Goal: Task Accomplishment & Management: Use online tool/utility

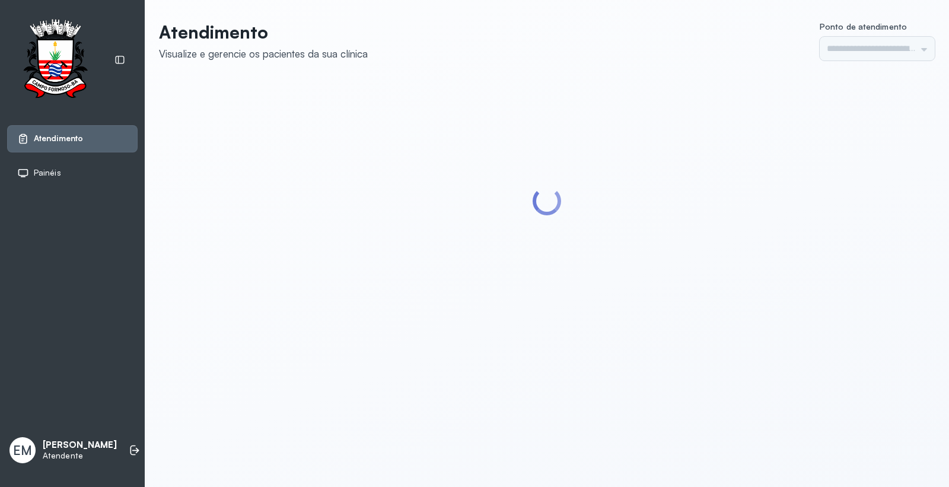
type input "*********"
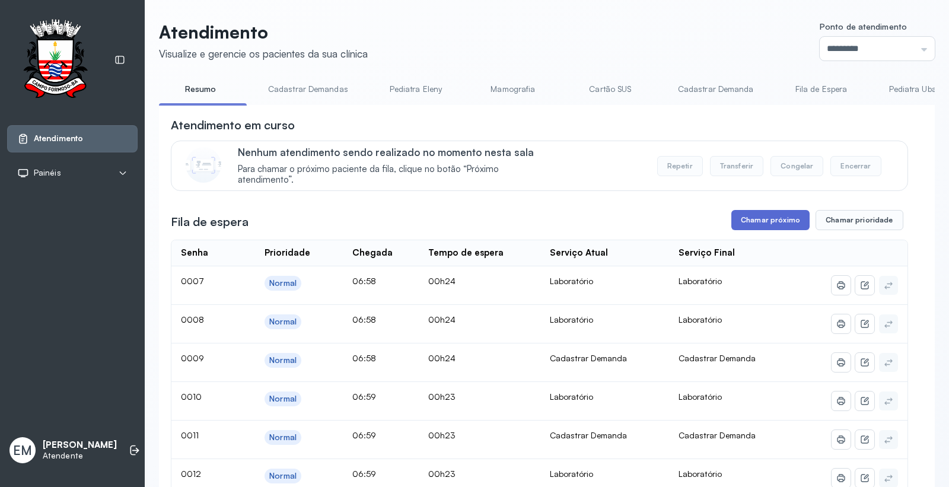
click at [752, 228] on button "Chamar próximo" at bounding box center [770, 220] width 78 height 20
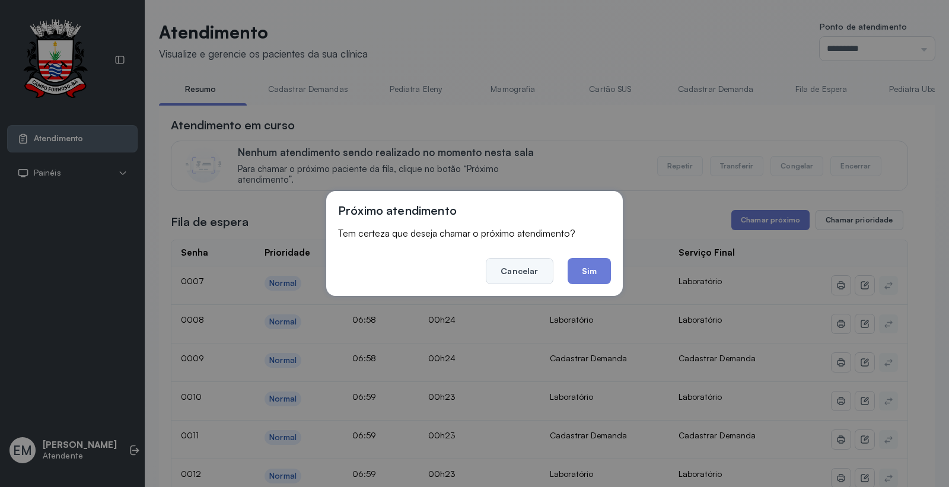
click at [540, 270] on button "Cancelar" at bounding box center [519, 271] width 67 height 26
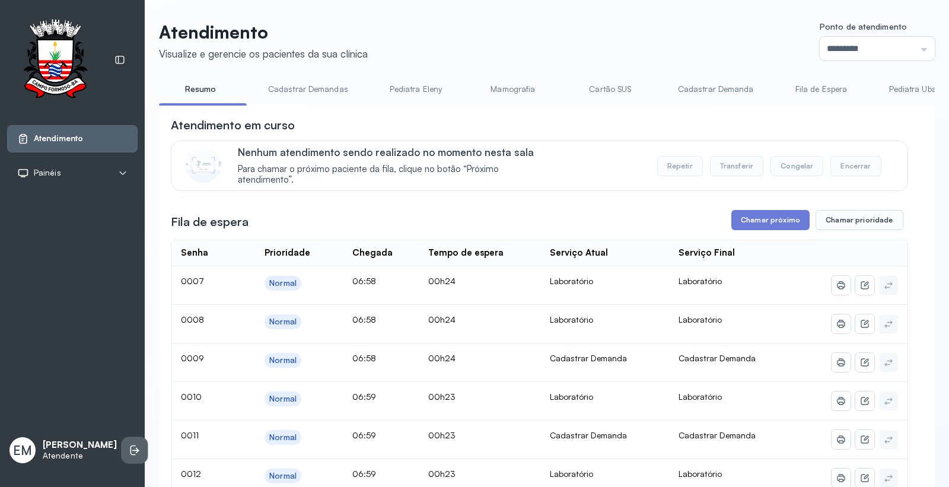
drag, startPoint x: 115, startPoint y: 446, endPoint x: 120, endPoint y: 442, distance: 6.8
click at [122, 442] on li at bounding box center [135, 450] width 26 height 26
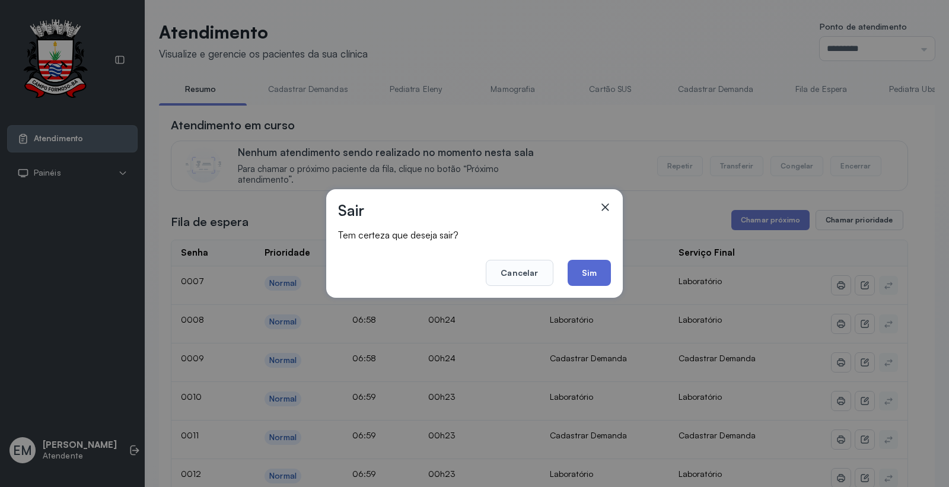
click at [591, 274] on button "Sim" at bounding box center [589, 273] width 43 height 26
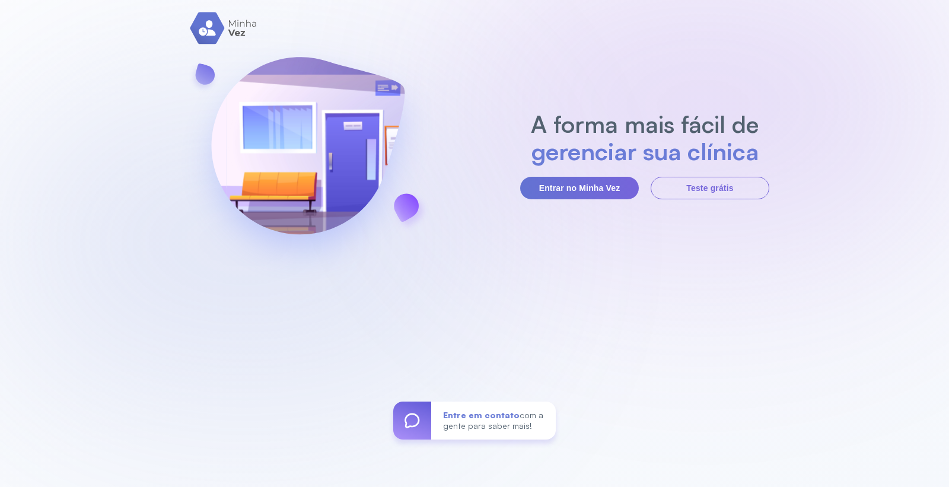
click at [542, 169] on section "A forma mais fácil de gerenciar sua clínica Entrar no Minha Vez Teste grátis" at bounding box center [644, 154] width 249 height 89
click at [546, 189] on button "Entrar no Minha Vez" at bounding box center [579, 188] width 119 height 23
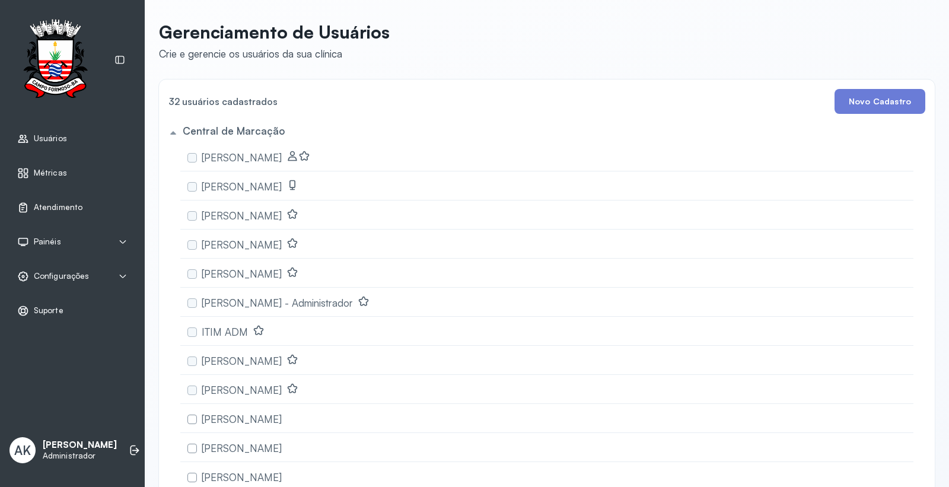
click at [61, 208] on span "Atendimento" at bounding box center [58, 207] width 49 height 10
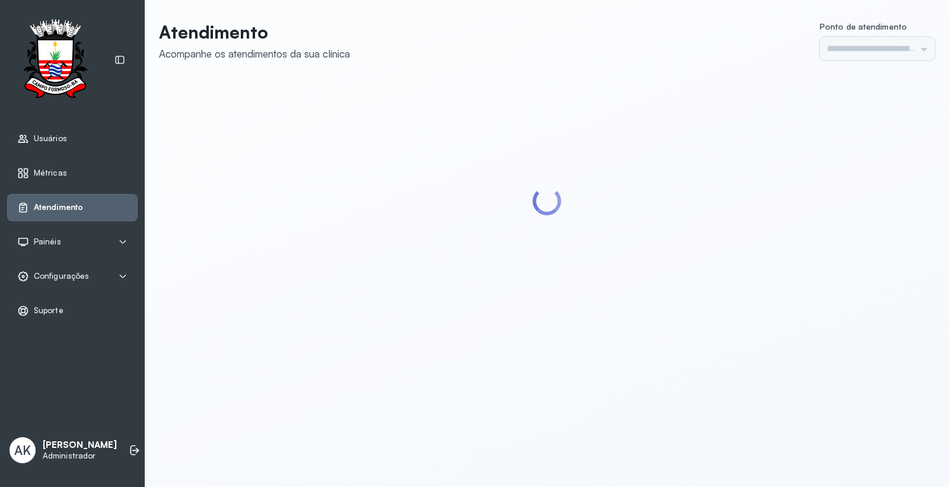
type input "*********"
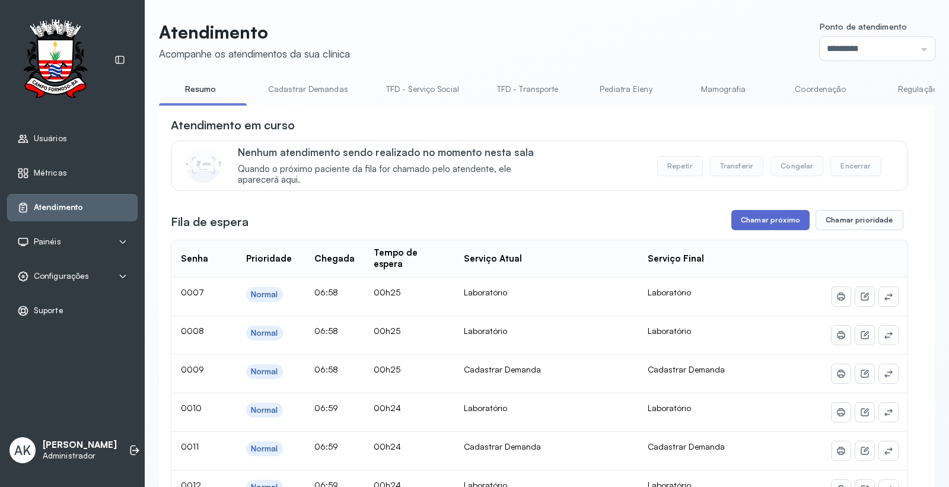
click at [762, 229] on button "Chamar próximo" at bounding box center [770, 220] width 78 height 20
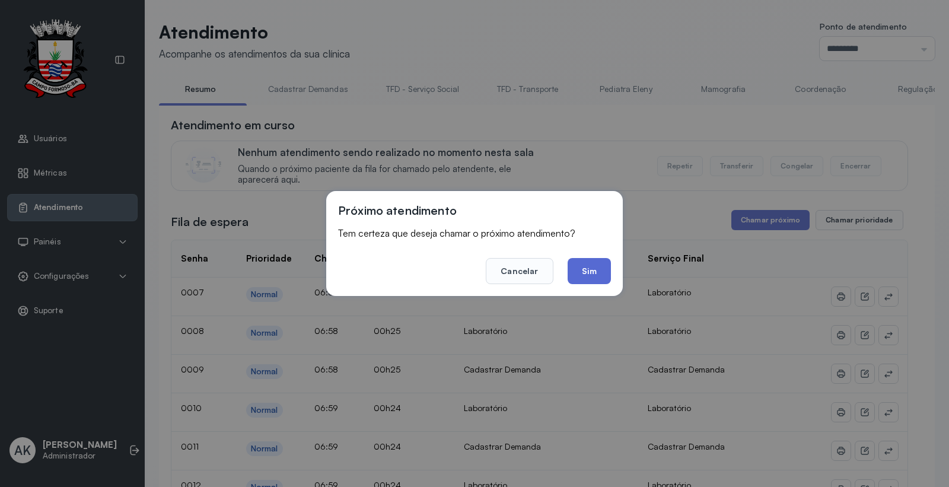
click at [594, 272] on button "Sim" at bounding box center [589, 271] width 43 height 26
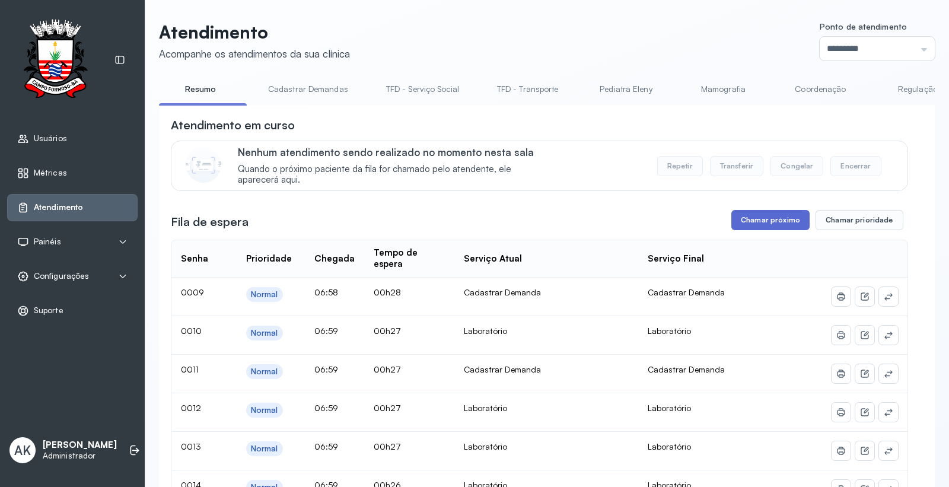
click at [784, 225] on button "Chamar próximo" at bounding box center [770, 220] width 78 height 20
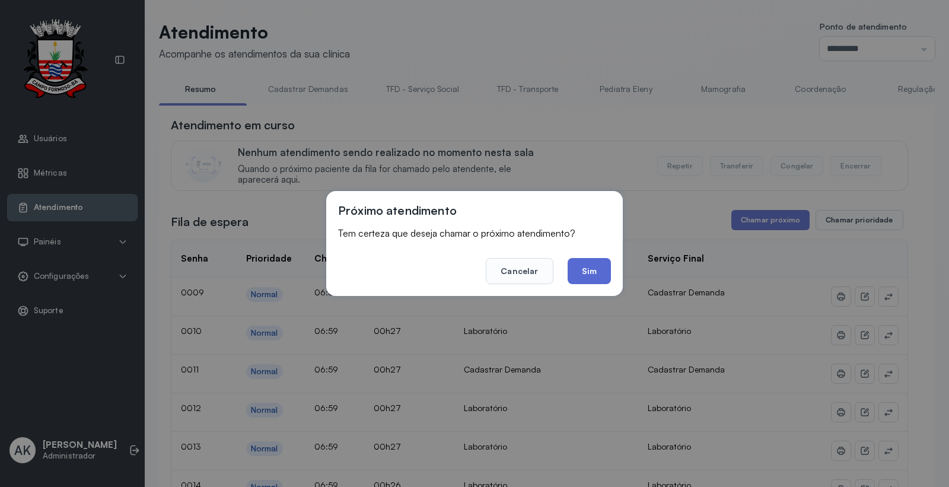
click at [607, 273] on button "Sim" at bounding box center [589, 271] width 43 height 26
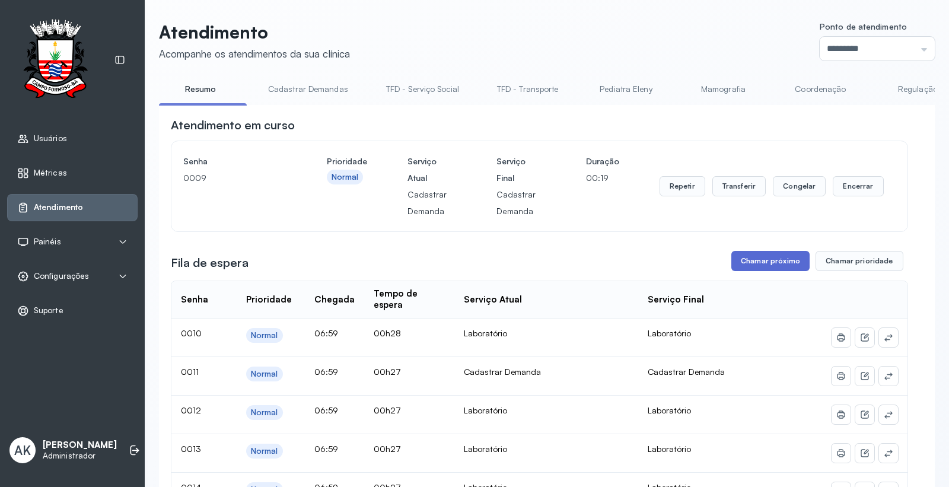
click at [733, 265] on button "Chamar próximo" at bounding box center [770, 261] width 78 height 20
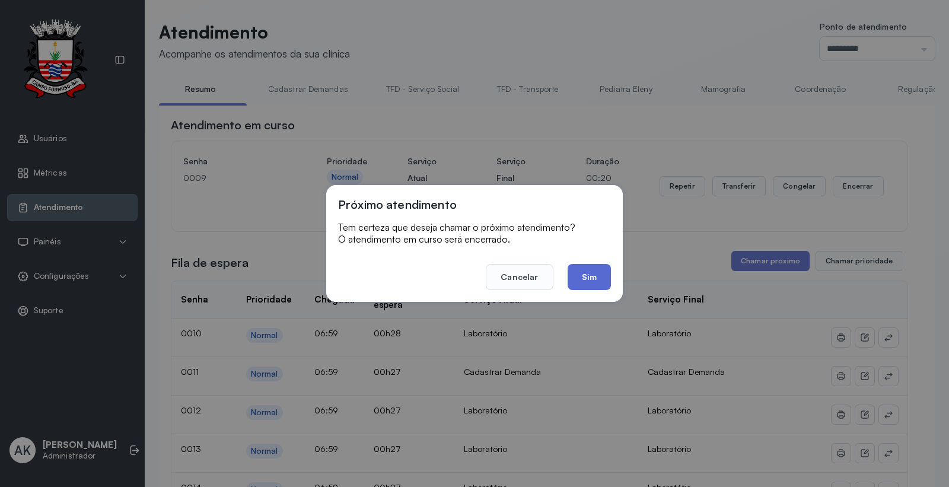
click at [580, 276] on button "Sim" at bounding box center [589, 277] width 43 height 26
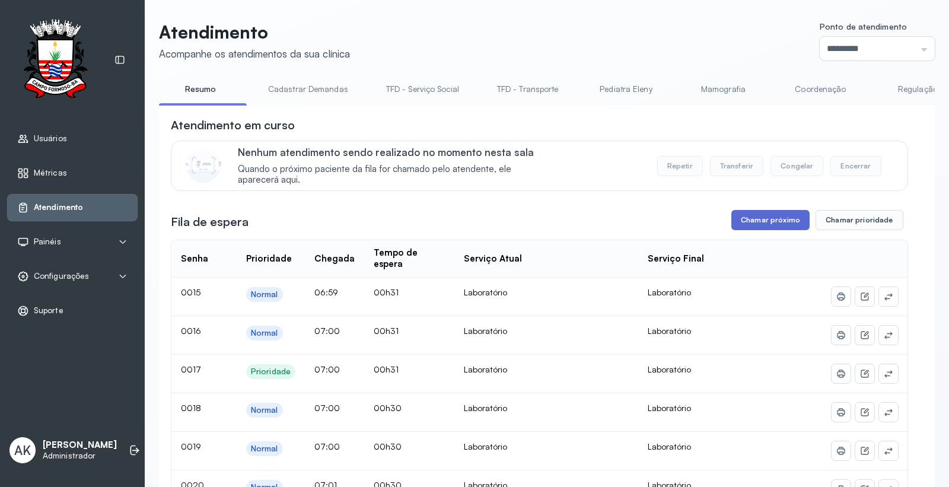
click at [751, 227] on button "Chamar próximo" at bounding box center [770, 220] width 78 height 20
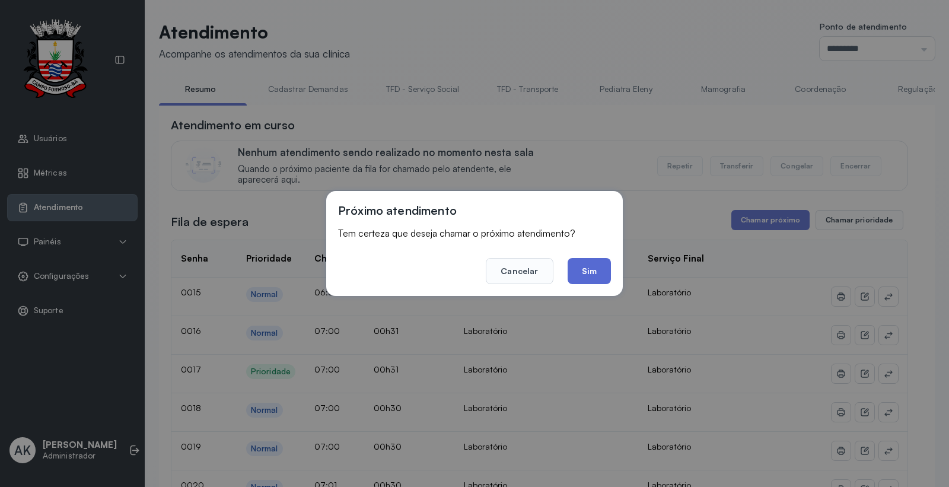
click at [574, 261] on button "Sim" at bounding box center [589, 271] width 43 height 26
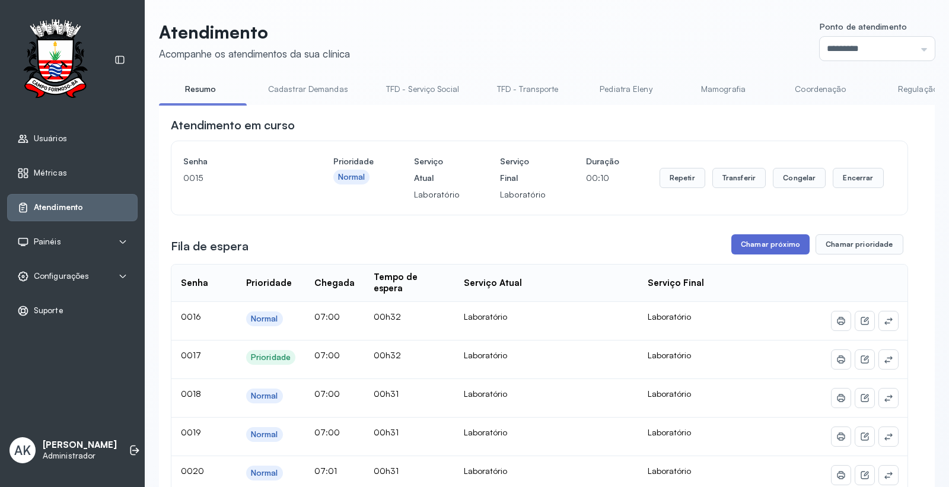
click at [766, 241] on button "Chamar próximo" at bounding box center [770, 244] width 78 height 20
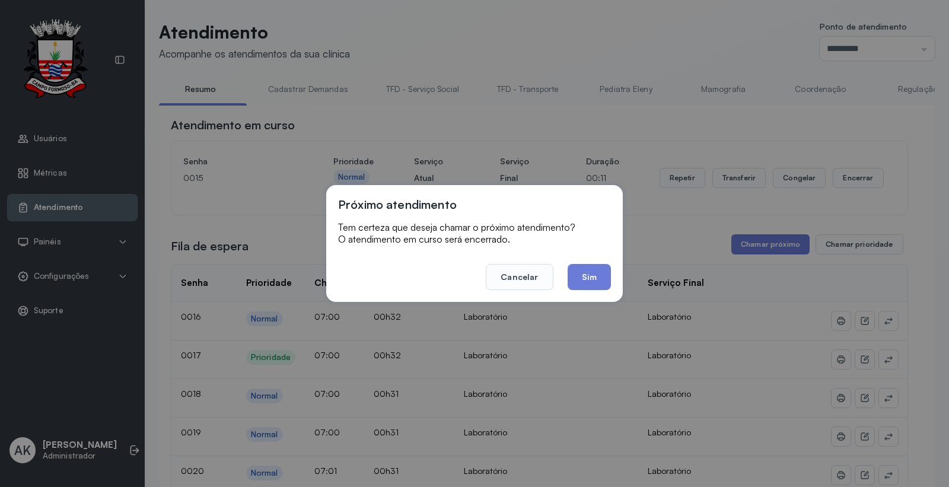
click at [584, 282] on button "Sim" at bounding box center [589, 277] width 43 height 26
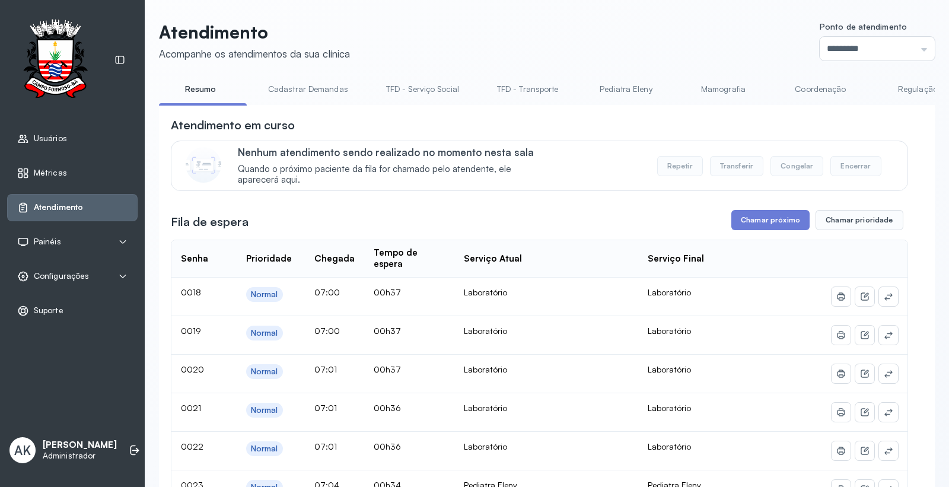
click at [749, 219] on button "Chamar próximo" at bounding box center [770, 220] width 78 height 20
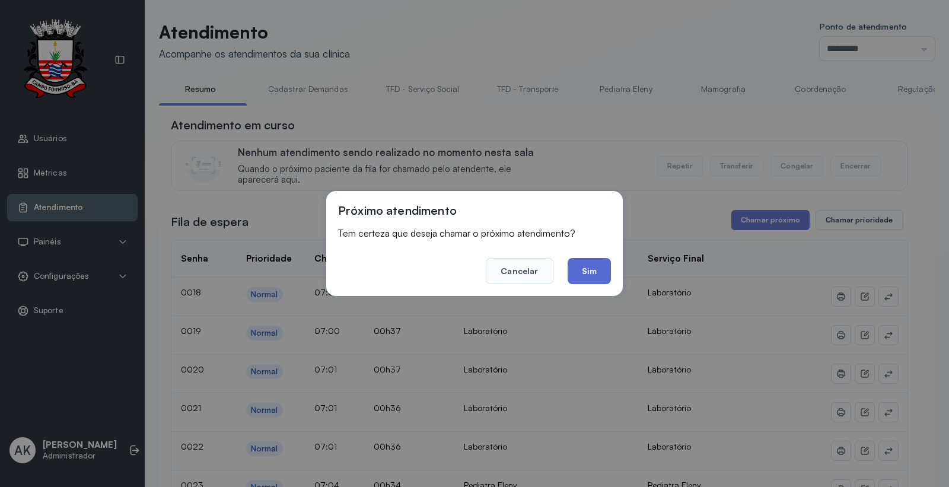
click at [578, 259] on button "Sim" at bounding box center [589, 271] width 43 height 26
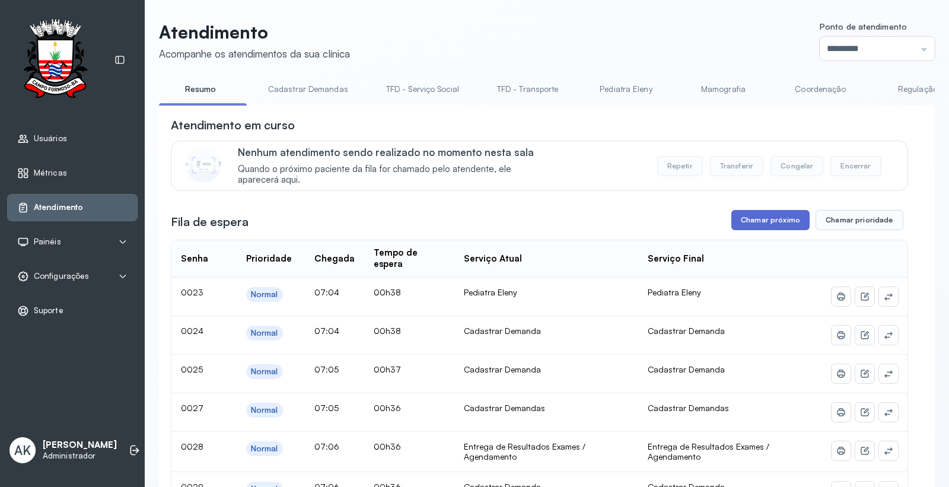
click at [757, 212] on button "Chamar próximo" at bounding box center [770, 220] width 78 height 20
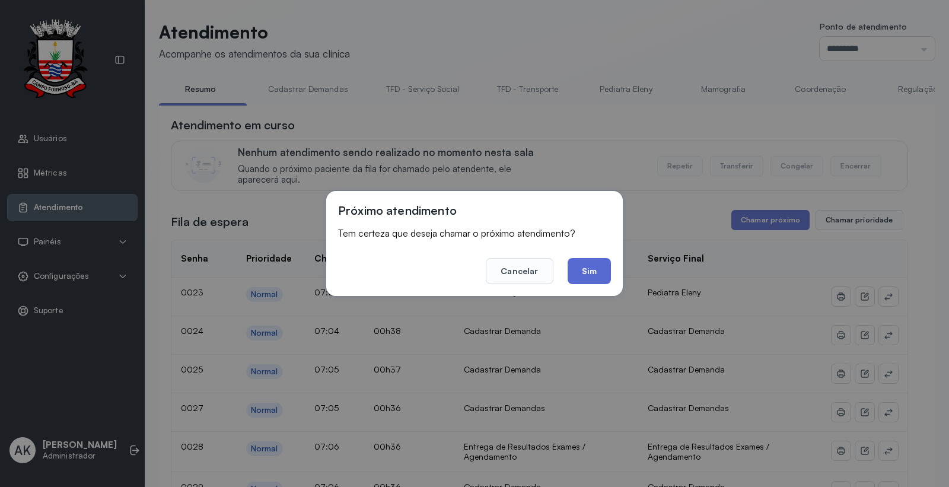
click at [594, 275] on button "Sim" at bounding box center [589, 271] width 43 height 26
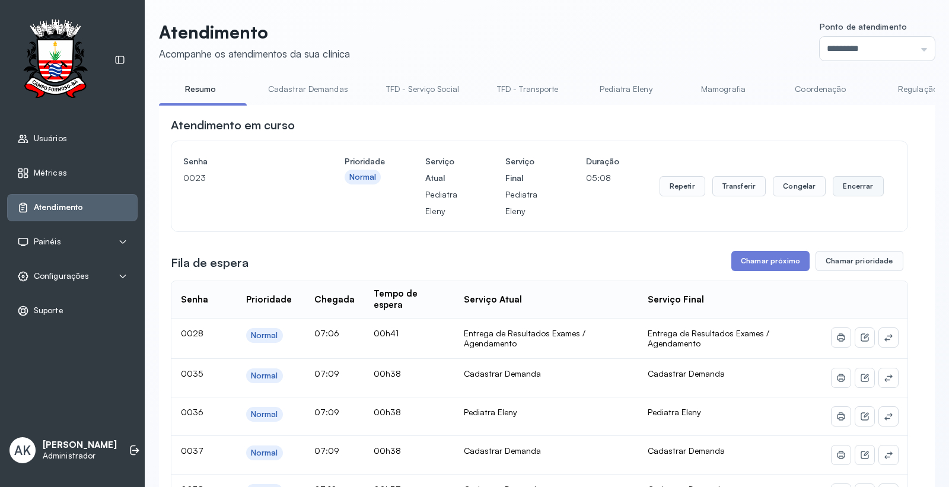
click at [849, 190] on button "Encerrar" at bounding box center [858, 186] width 50 height 20
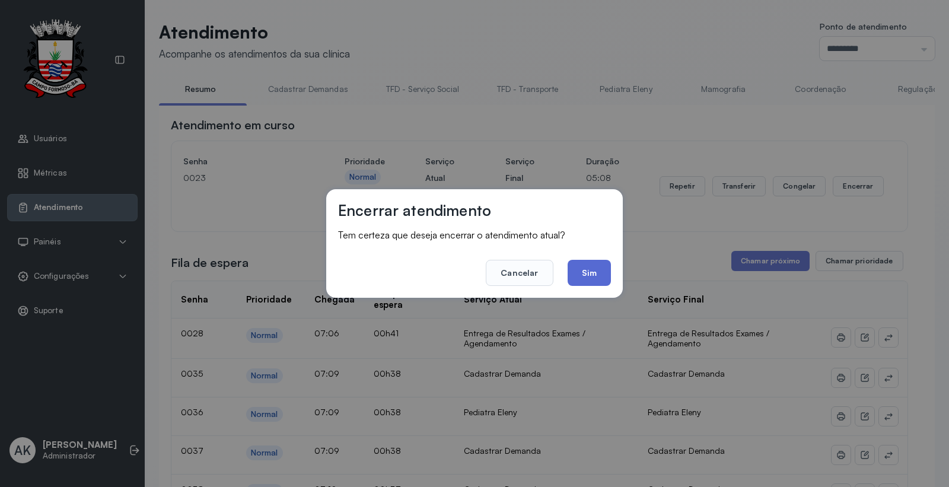
click at [585, 270] on button "Sim" at bounding box center [589, 273] width 43 height 26
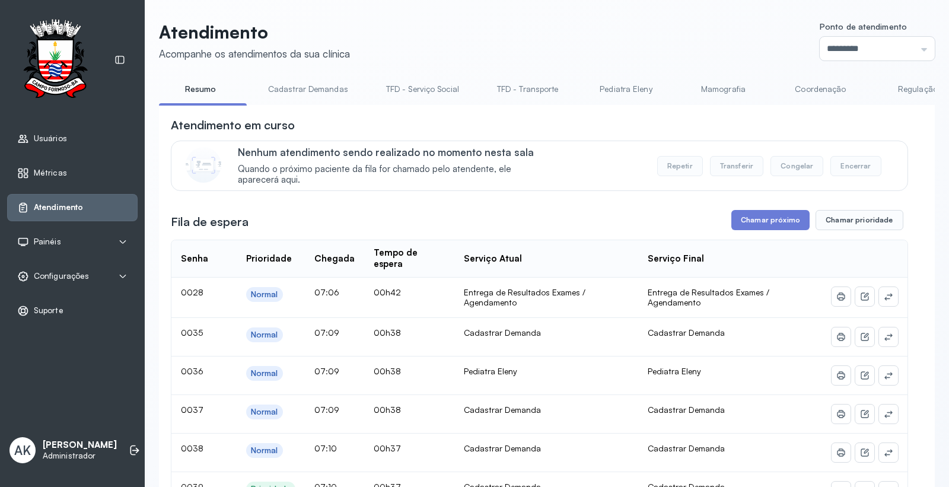
drag, startPoint x: 308, startPoint y: 108, endPoint x: 413, endPoint y: 122, distance: 105.4
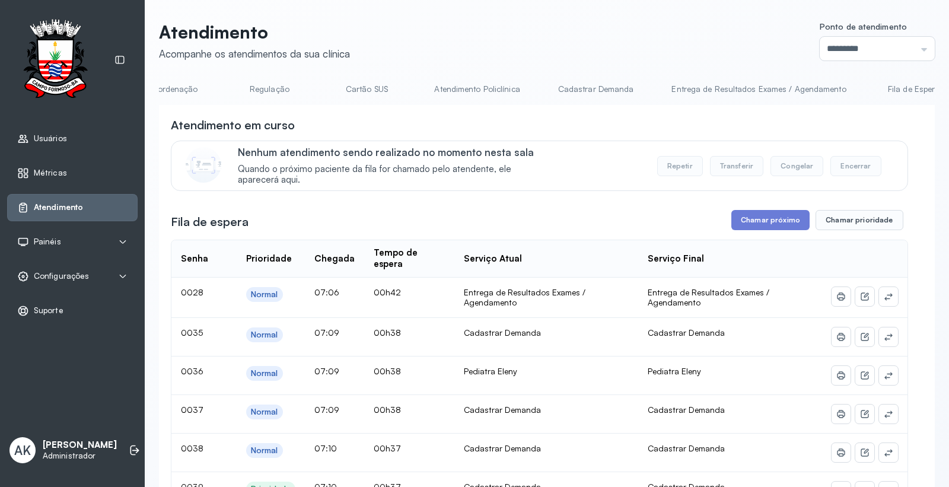
click at [482, 90] on link "Atendimento Policlínica" at bounding box center [476, 89] width 109 height 20
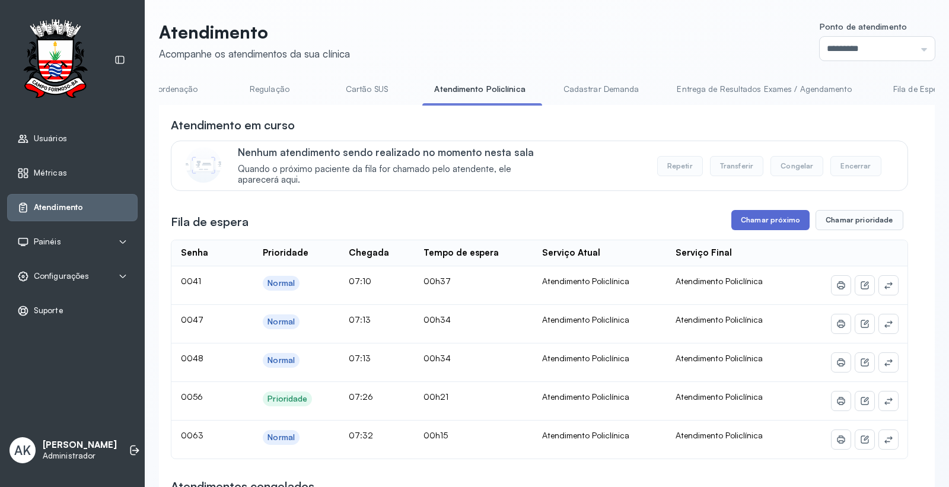
click at [752, 221] on button "Chamar próximo" at bounding box center [770, 220] width 78 height 20
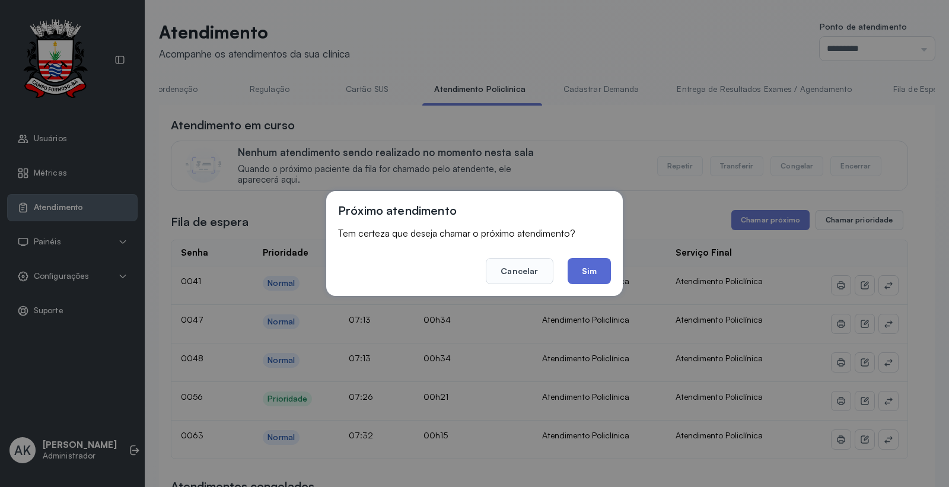
click at [588, 276] on button "Sim" at bounding box center [589, 271] width 43 height 26
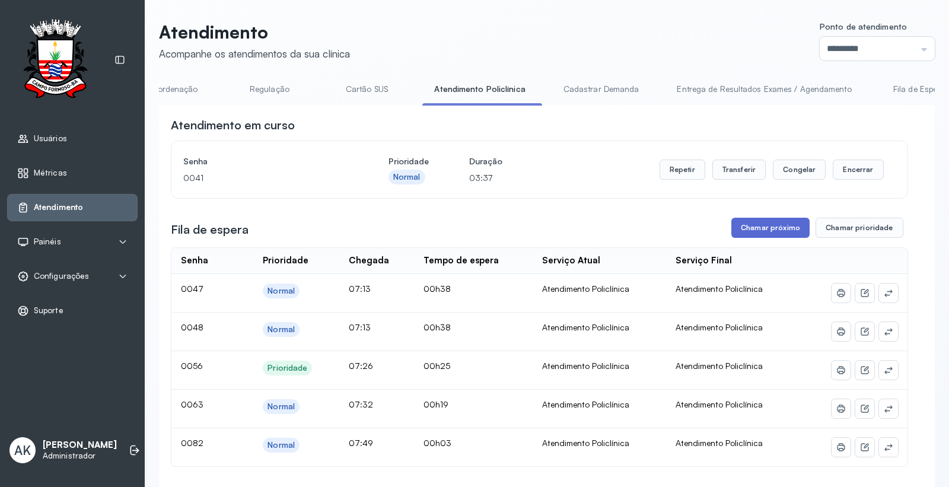
click at [740, 234] on button "Chamar próximo" at bounding box center [770, 228] width 78 height 20
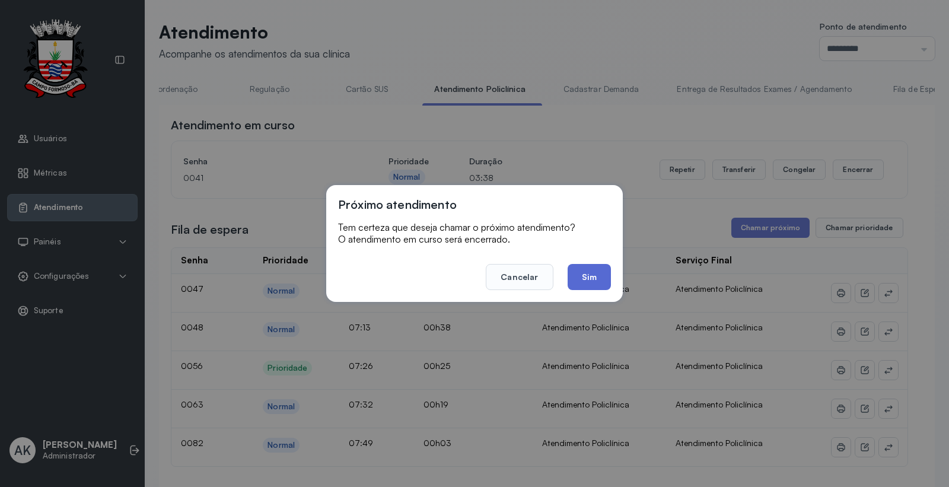
click at [585, 280] on button "Sim" at bounding box center [589, 277] width 43 height 26
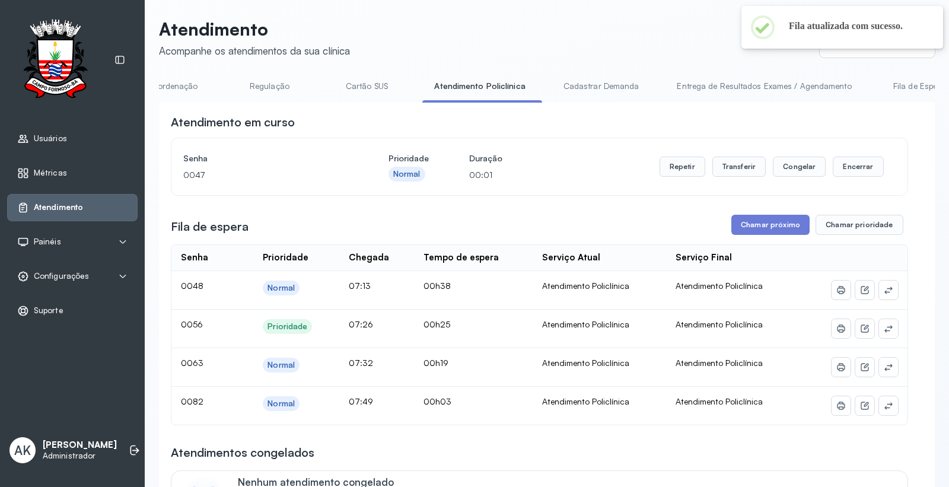
scroll to position [0, 0]
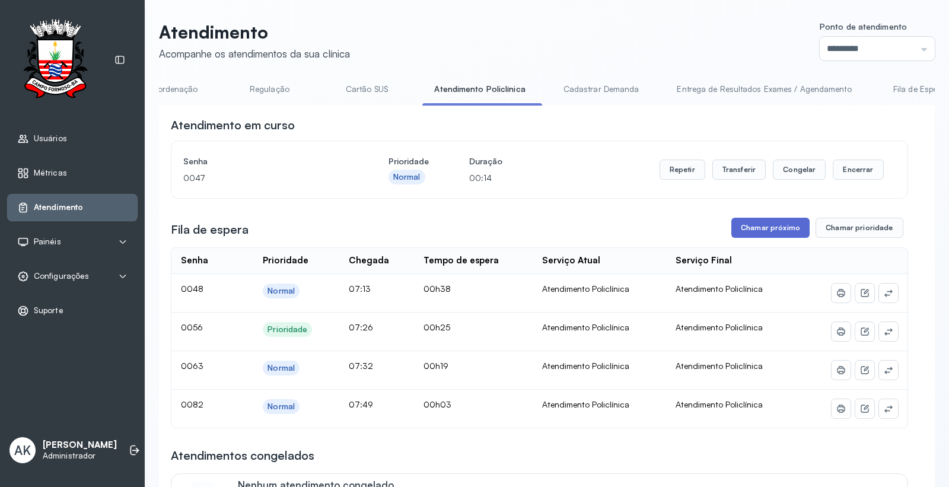
click at [743, 221] on button "Chamar próximo" at bounding box center [770, 228] width 78 height 20
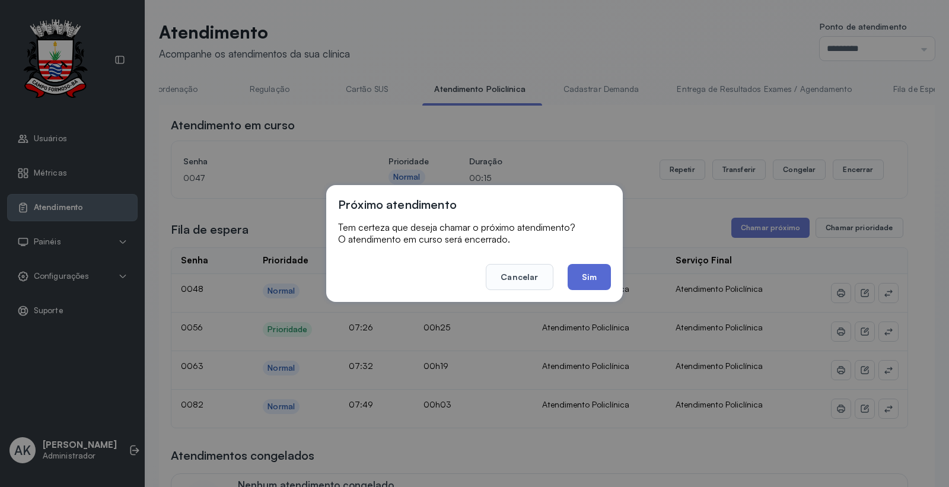
click at [581, 265] on button "Sim" at bounding box center [589, 277] width 43 height 26
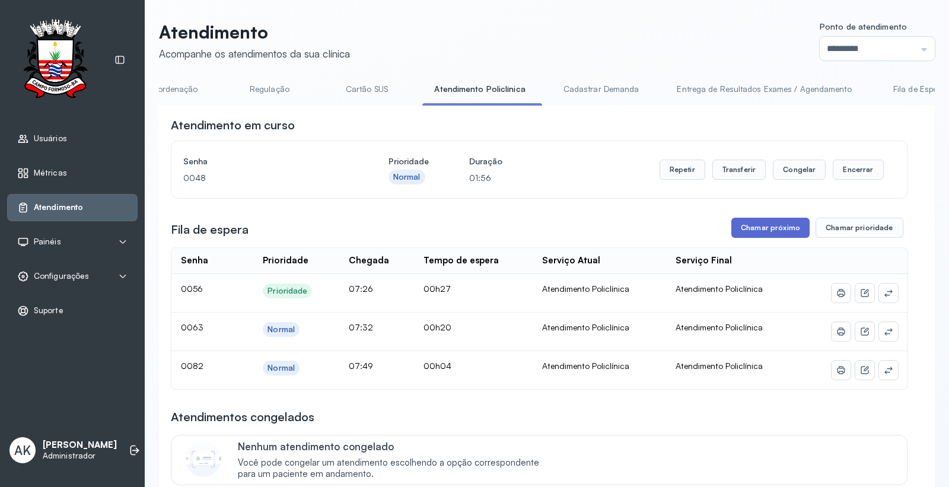
drag, startPoint x: 731, startPoint y: 240, endPoint x: 739, endPoint y: 236, distance: 8.0
click at [739, 236] on button "Chamar próximo" at bounding box center [770, 228] width 78 height 20
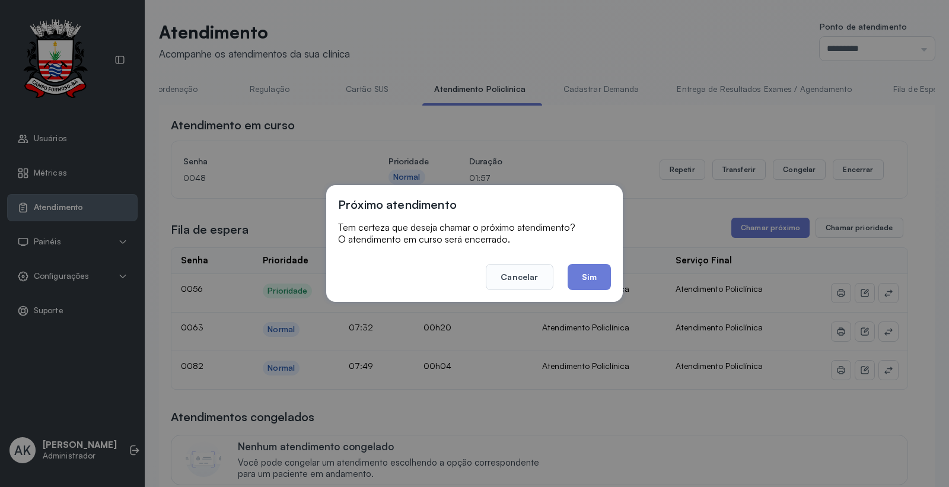
click at [591, 270] on button "Sim" at bounding box center [589, 277] width 43 height 26
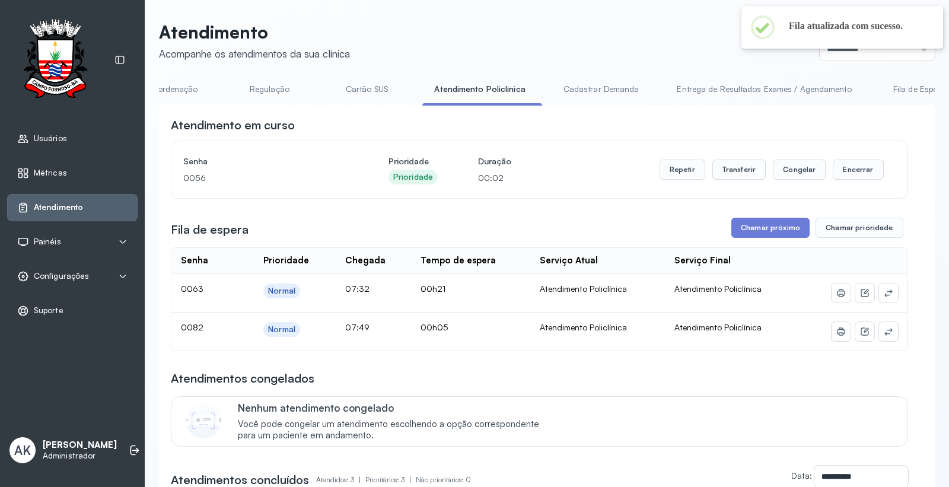
click at [616, 406] on div "Nenhum atendimento congelado Você pode congelar um atendimento escolhendo a opç…" at bounding box center [565, 422] width 655 height 40
click at [840, 168] on button "Encerrar" at bounding box center [858, 170] width 50 height 20
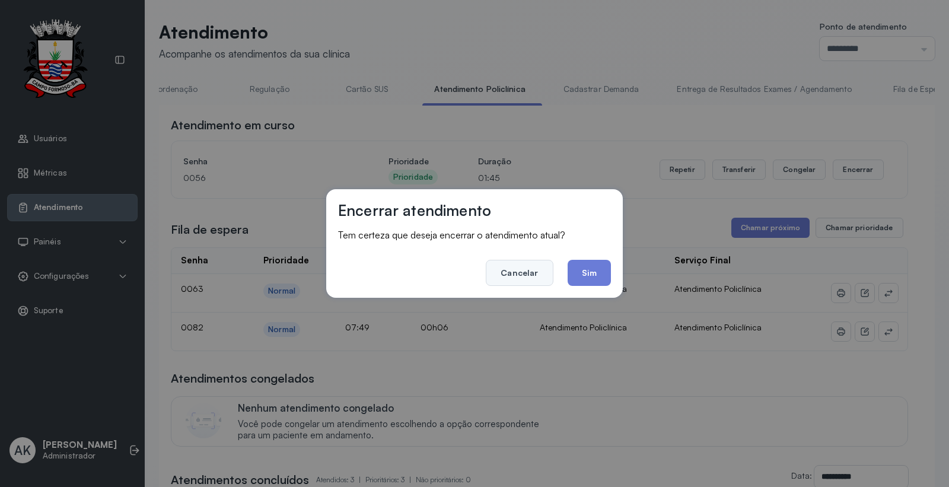
click at [542, 273] on button "Cancelar" at bounding box center [519, 273] width 67 height 26
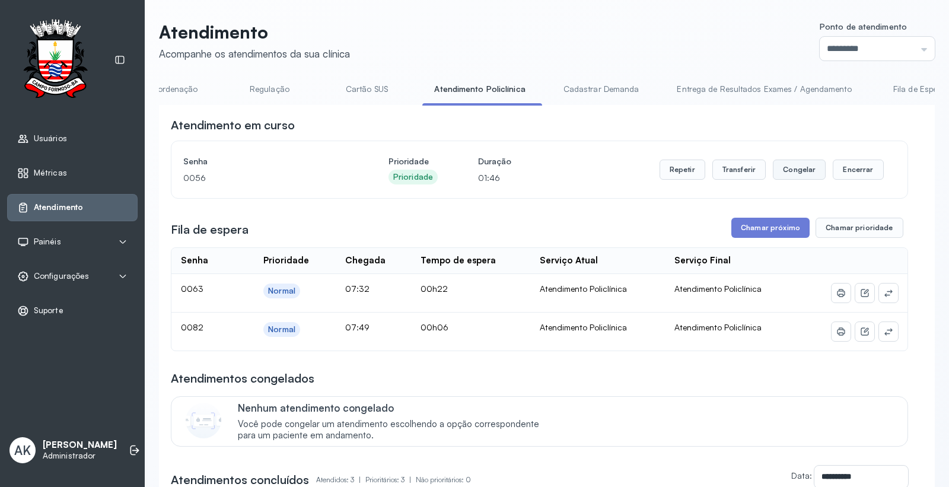
click at [802, 176] on button "Congelar" at bounding box center [799, 170] width 53 height 20
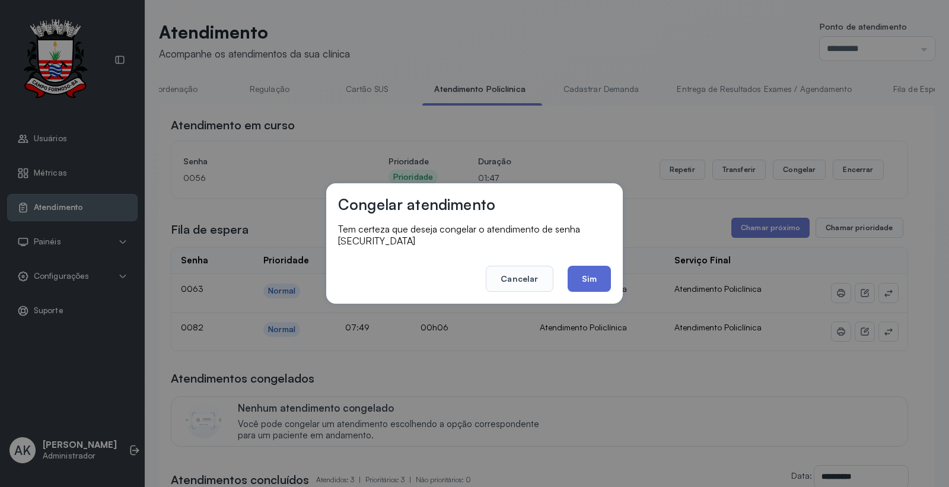
click at [595, 274] on button "Sim" at bounding box center [589, 279] width 43 height 26
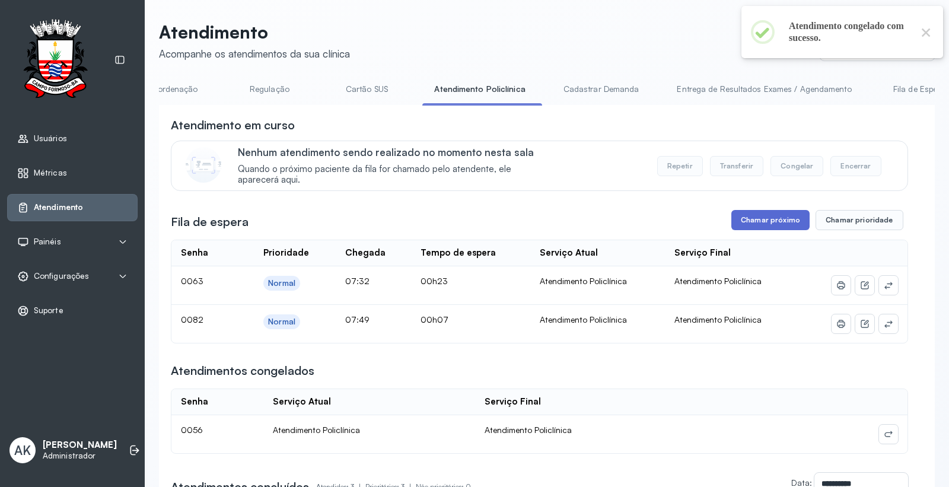
click at [766, 224] on button "Chamar próximo" at bounding box center [770, 220] width 78 height 20
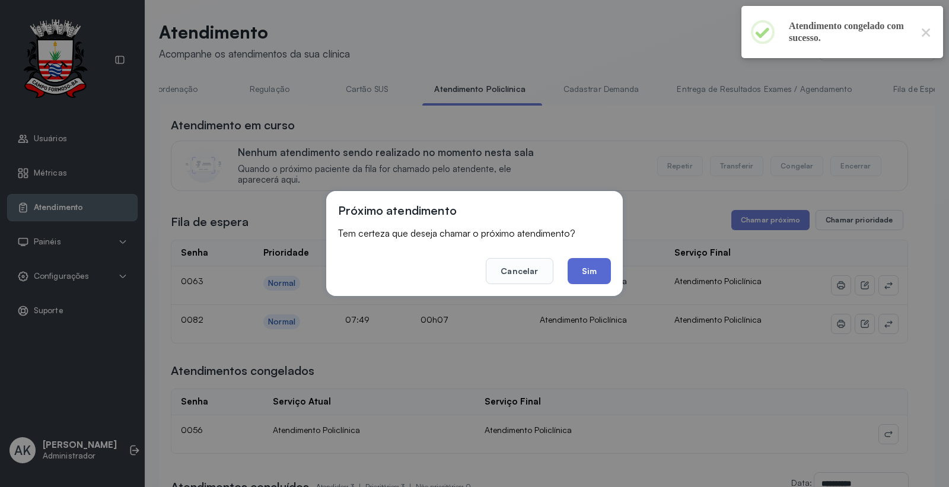
click at [599, 270] on button "Sim" at bounding box center [589, 271] width 43 height 26
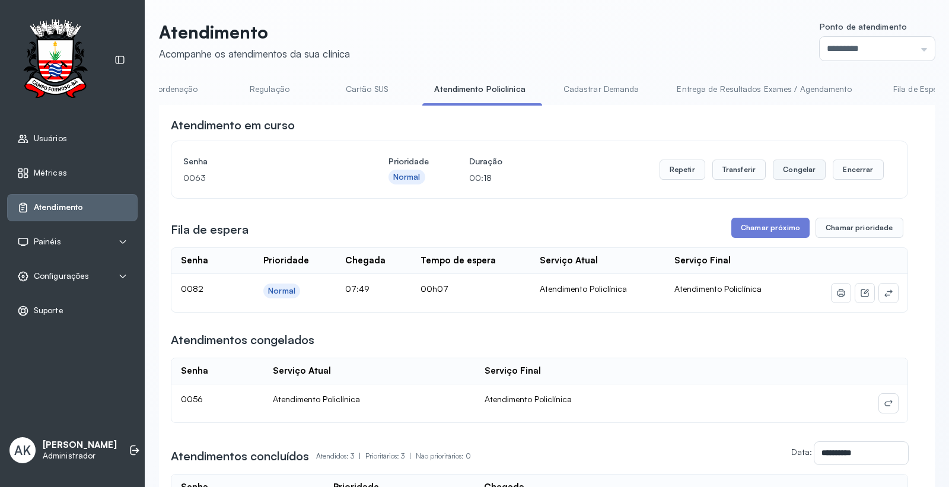
click at [790, 173] on button "Congelar" at bounding box center [799, 170] width 53 height 20
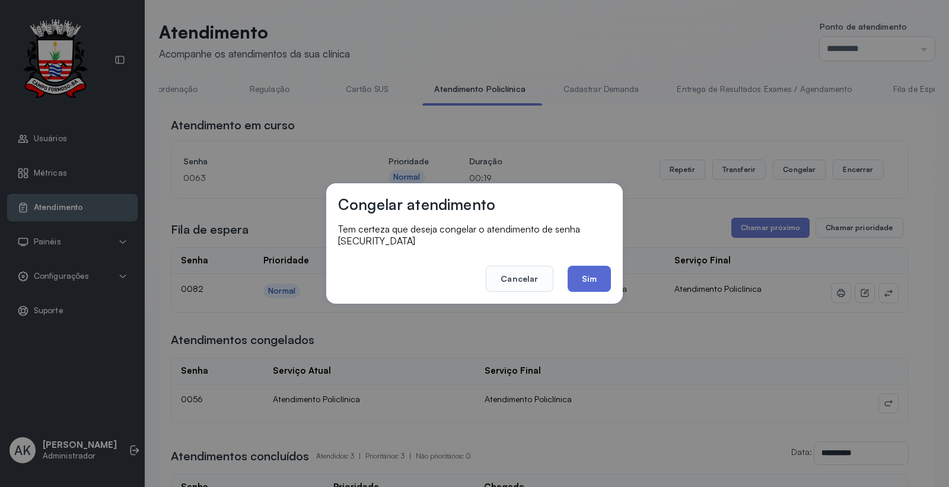
click at [578, 272] on button "Sim" at bounding box center [589, 279] width 43 height 26
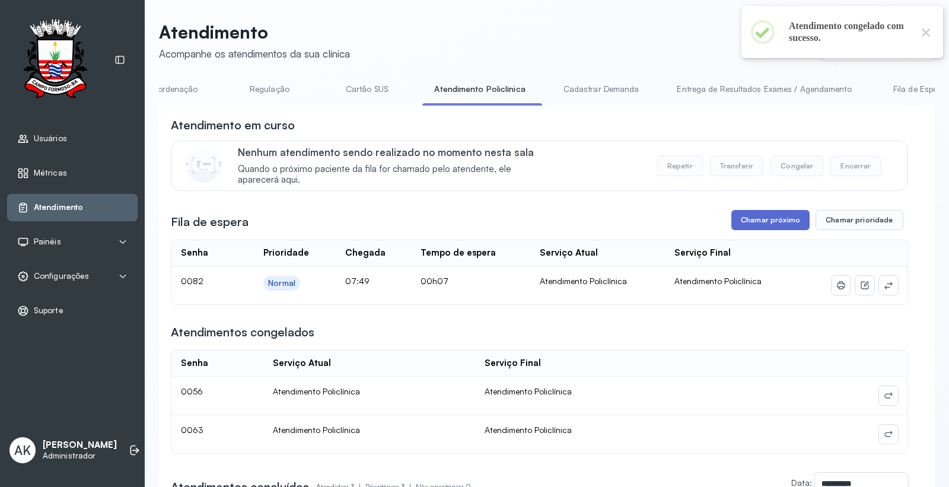
click at [773, 218] on button "Chamar próximo" at bounding box center [770, 220] width 78 height 20
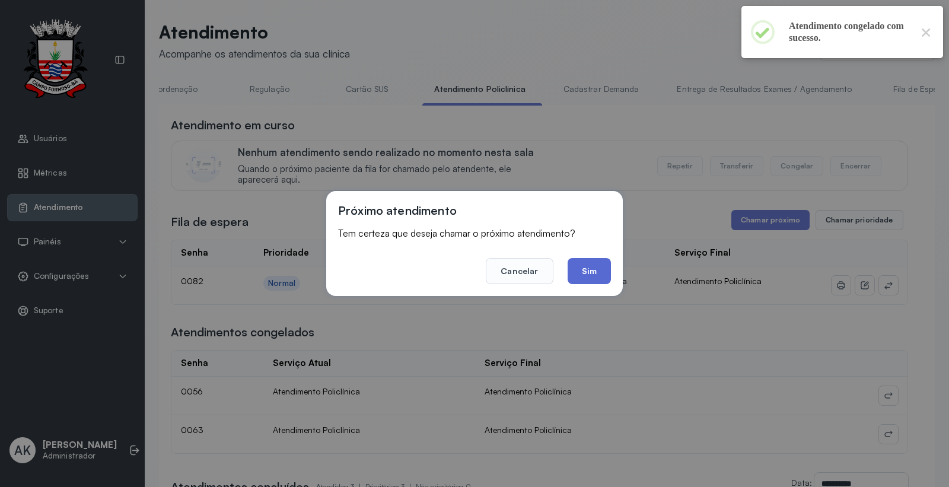
click at [599, 276] on button "Sim" at bounding box center [589, 271] width 43 height 26
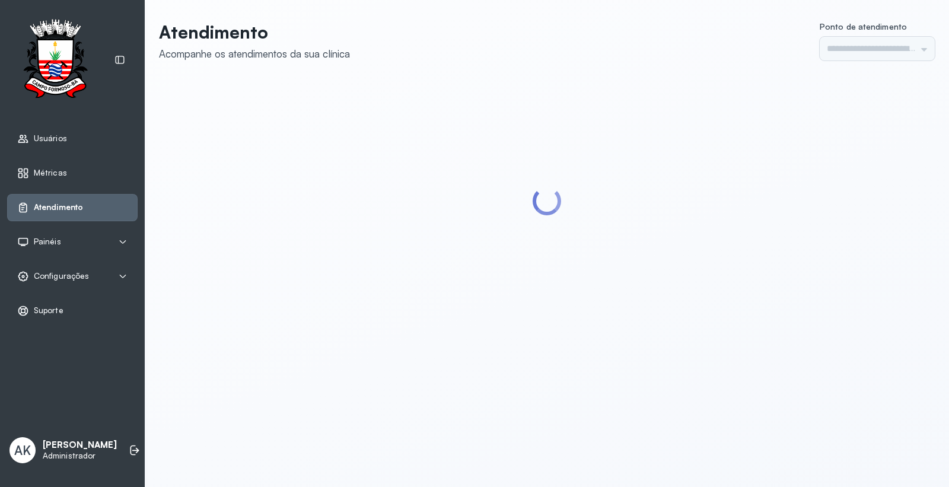
type input "*********"
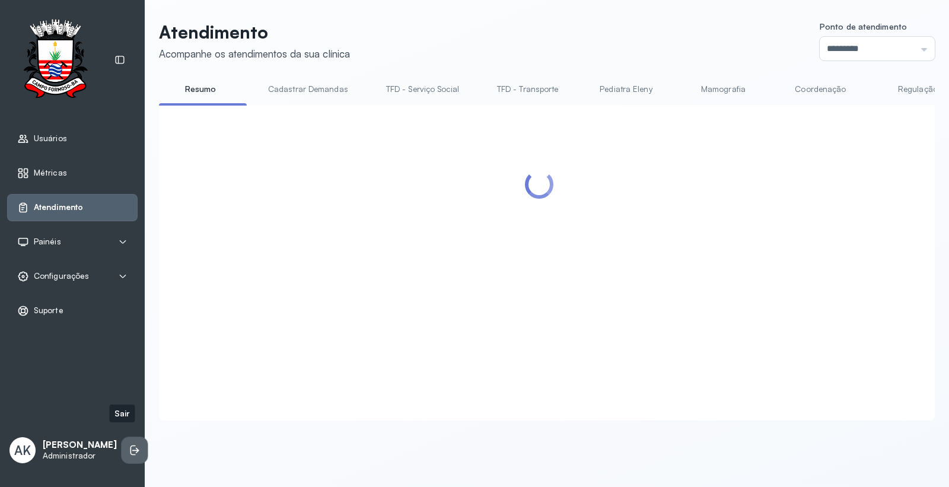
click at [122, 439] on li at bounding box center [135, 450] width 26 height 26
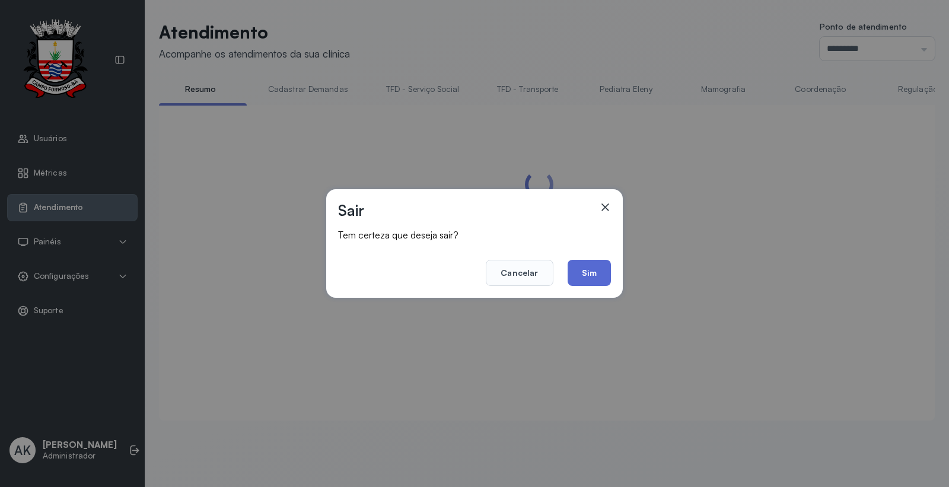
click at [603, 268] on button "Sim" at bounding box center [589, 273] width 43 height 26
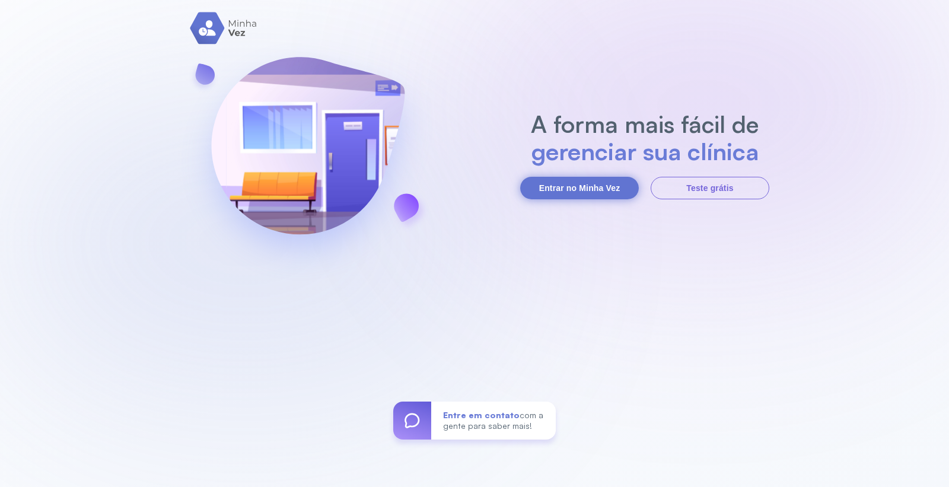
click at [576, 181] on button "Entrar no Minha Vez" at bounding box center [579, 188] width 119 height 23
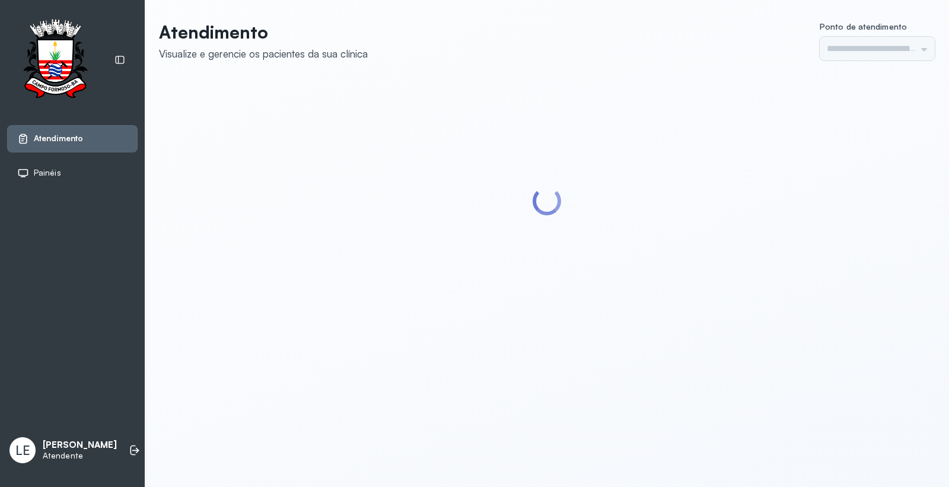
type input "*********"
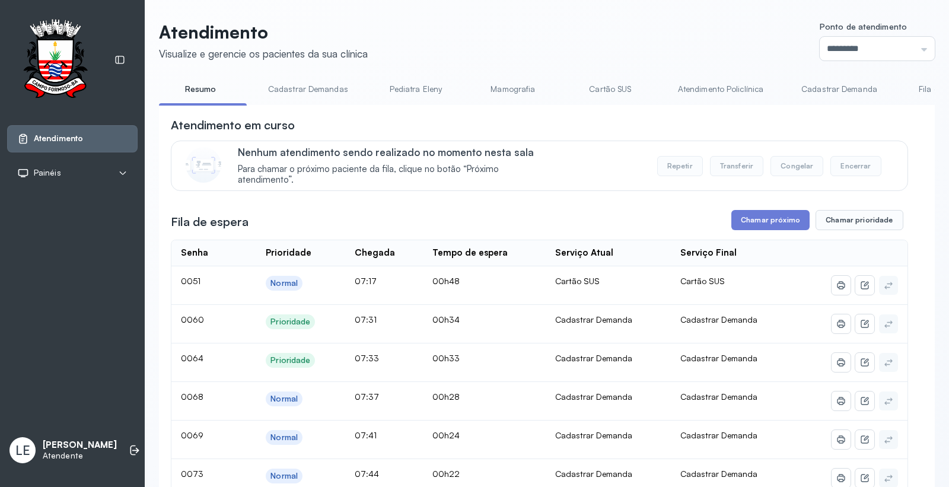
click at [620, 88] on link "Cartão SUS" at bounding box center [610, 89] width 83 height 20
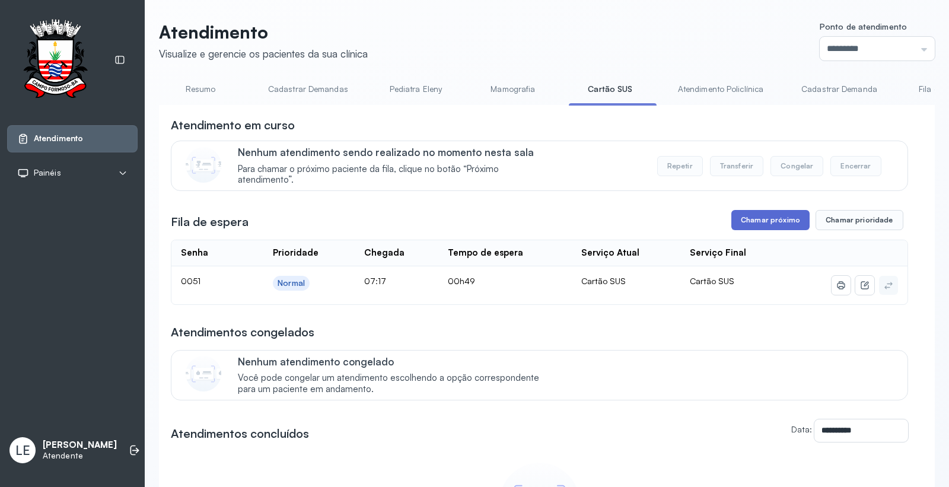
click at [748, 217] on button "Chamar próximo" at bounding box center [770, 220] width 78 height 20
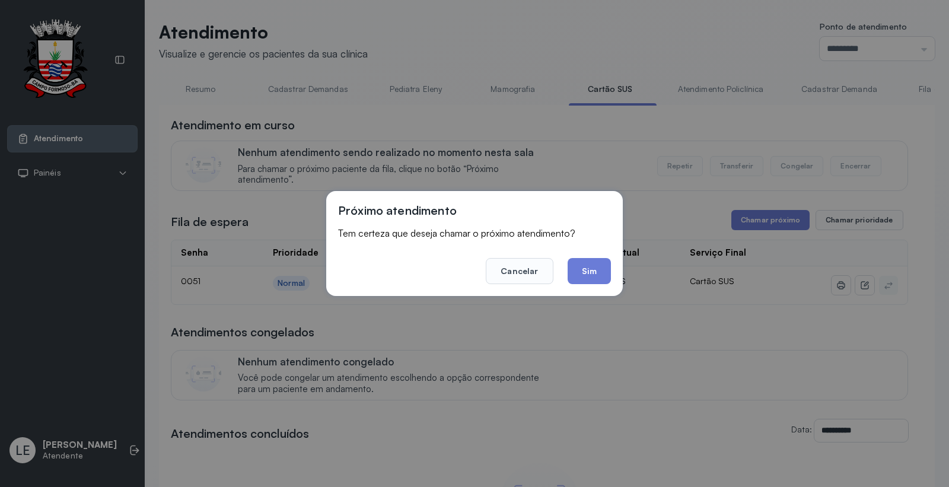
click at [583, 273] on button "Sim" at bounding box center [589, 271] width 43 height 26
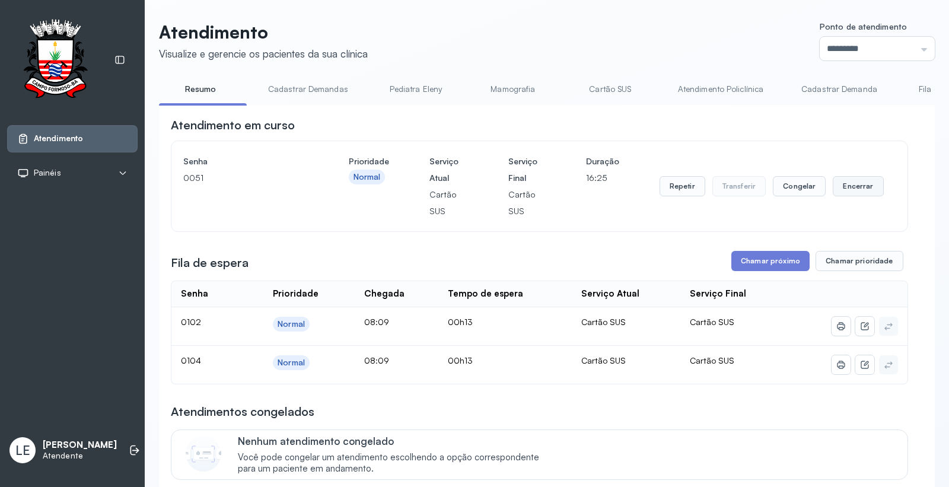
click at [841, 190] on button "Encerrar" at bounding box center [858, 186] width 50 height 20
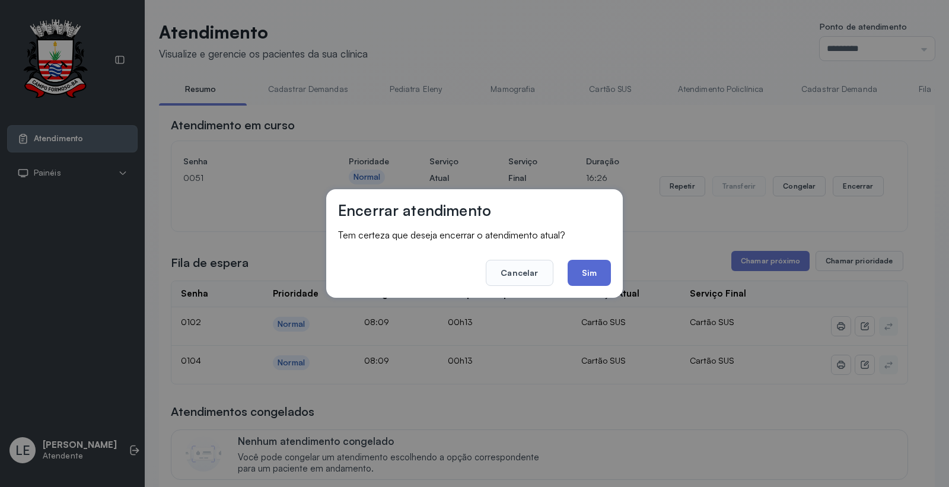
click at [594, 268] on button "Sim" at bounding box center [589, 273] width 43 height 26
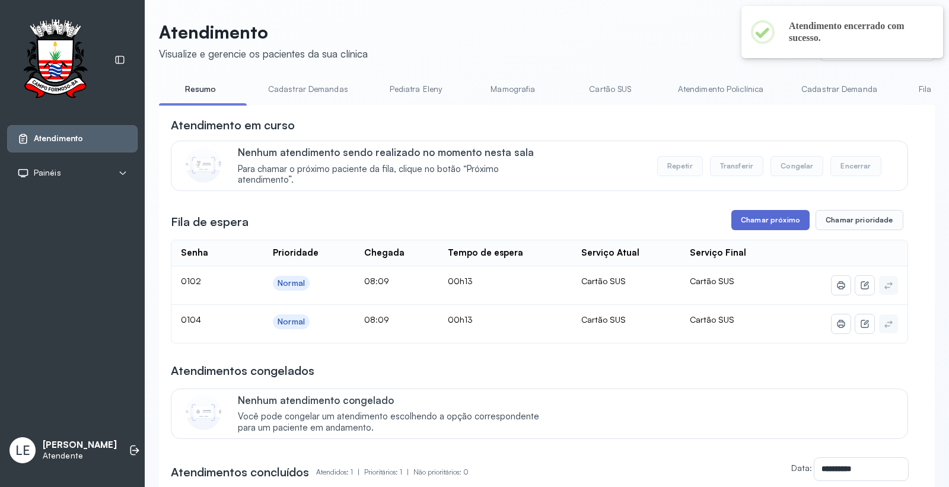
click at [750, 226] on button "Chamar próximo" at bounding box center [770, 220] width 78 height 20
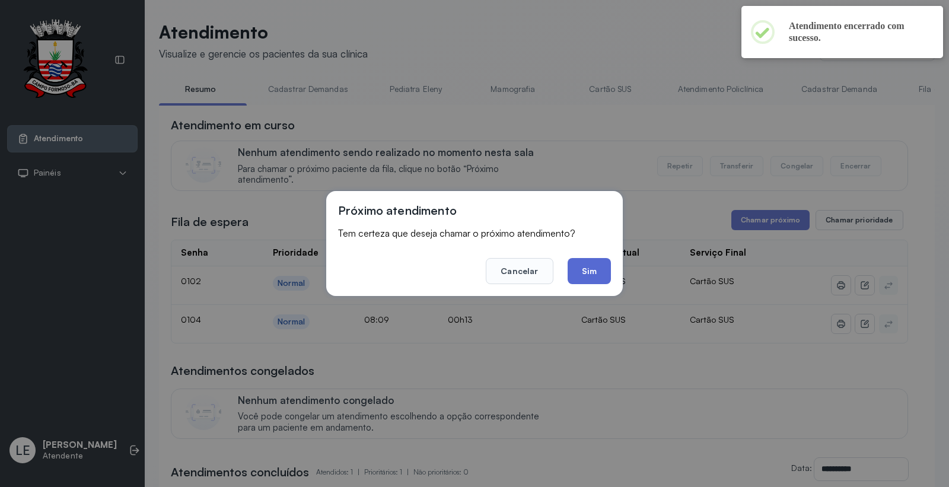
click at [583, 279] on button "Sim" at bounding box center [589, 271] width 43 height 26
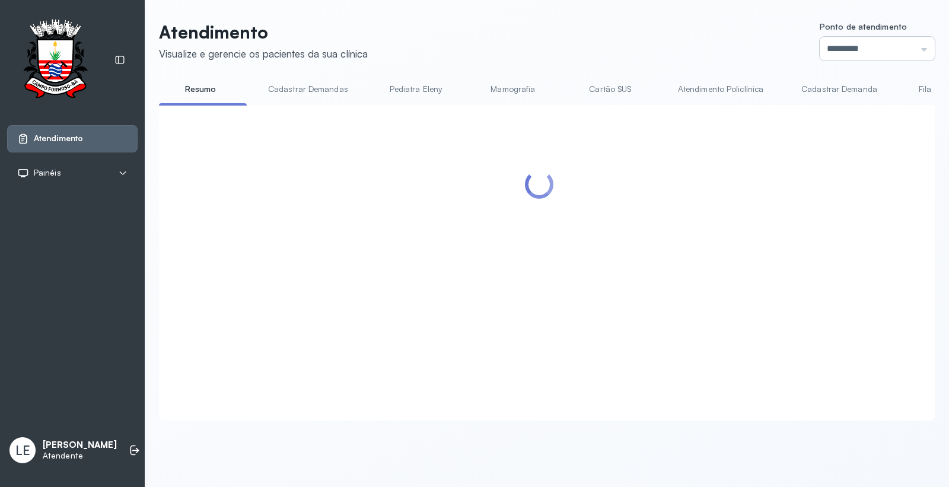
click at [889, 53] on input "*********" at bounding box center [877, 49] width 115 height 24
type input "*********"
click at [831, 194] on div "Atendimento Visualize e gerencie os pacientes da sua clínica Ponto de atendimen…" at bounding box center [547, 220] width 776 height 399
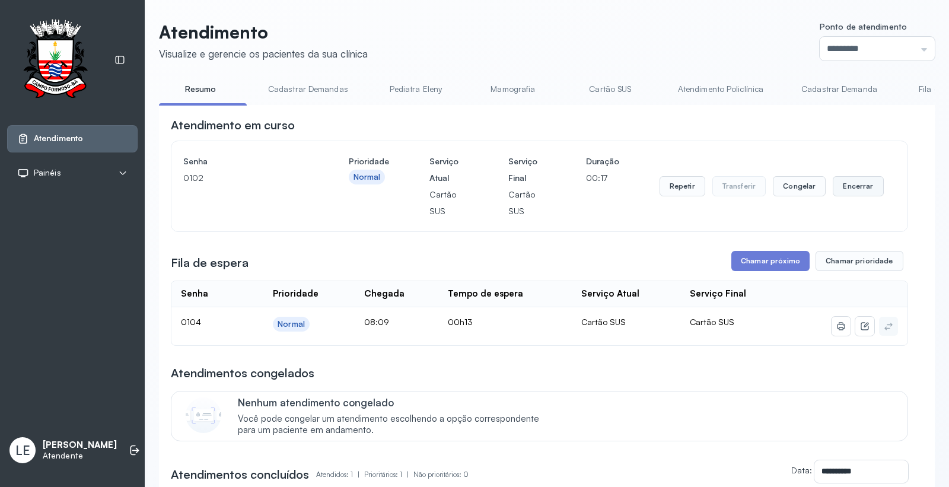
click at [838, 192] on button "Encerrar" at bounding box center [858, 186] width 50 height 20
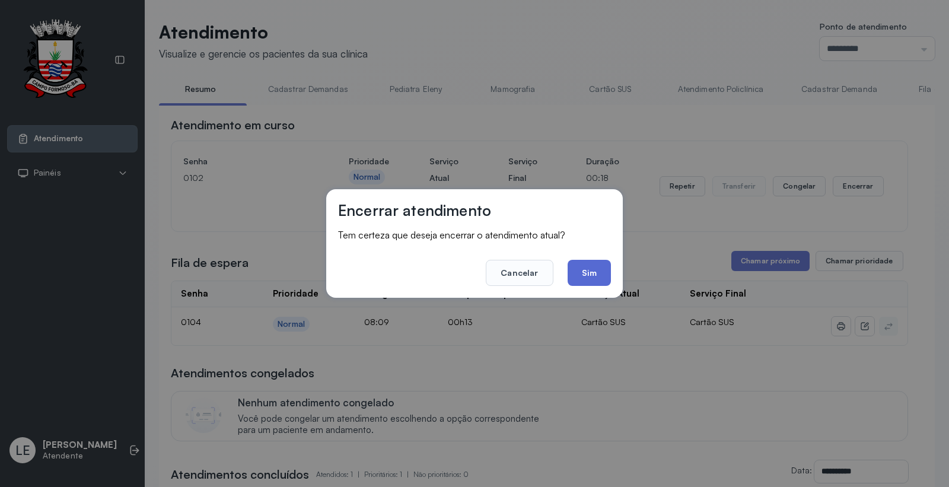
click at [585, 270] on button "Sim" at bounding box center [589, 273] width 43 height 26
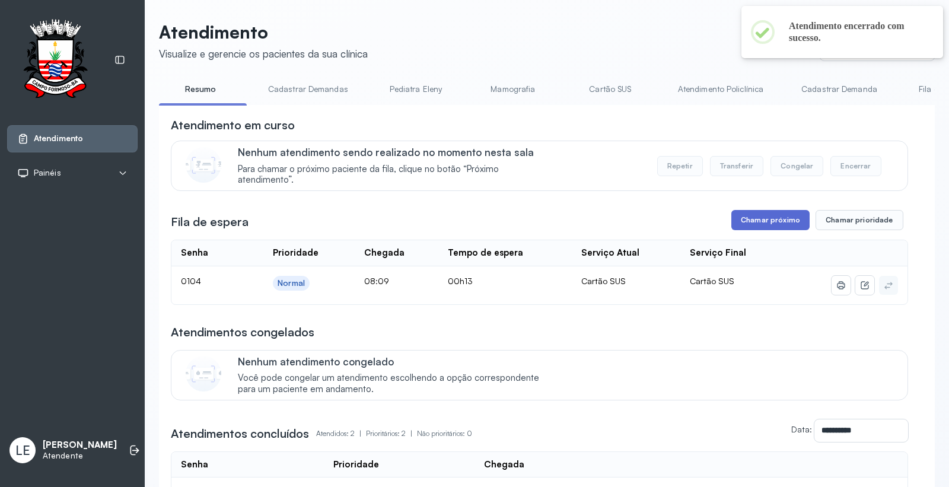
click at [737, 220] on button "Chamar próximo" at bounding box center [770, 220] width 78 height 20
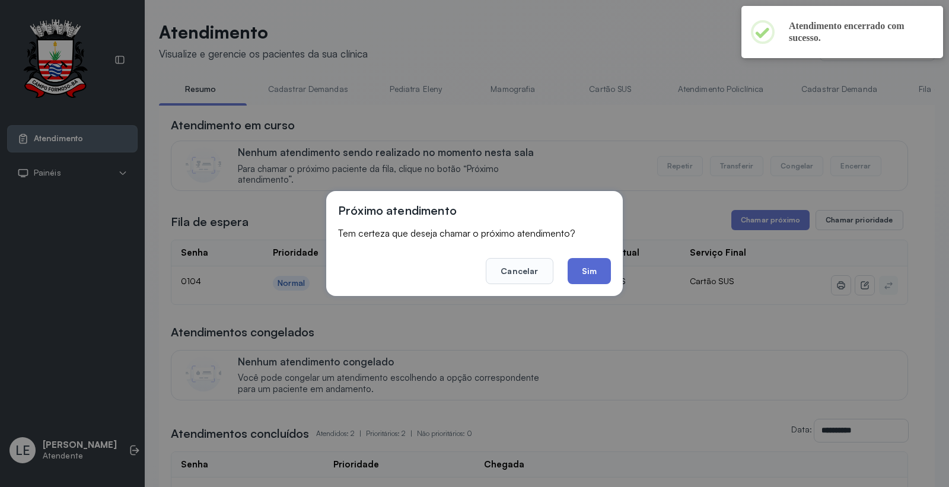
click at [602, 267] on button "Sim" at bounding box center [589, 271] width 43 height 26
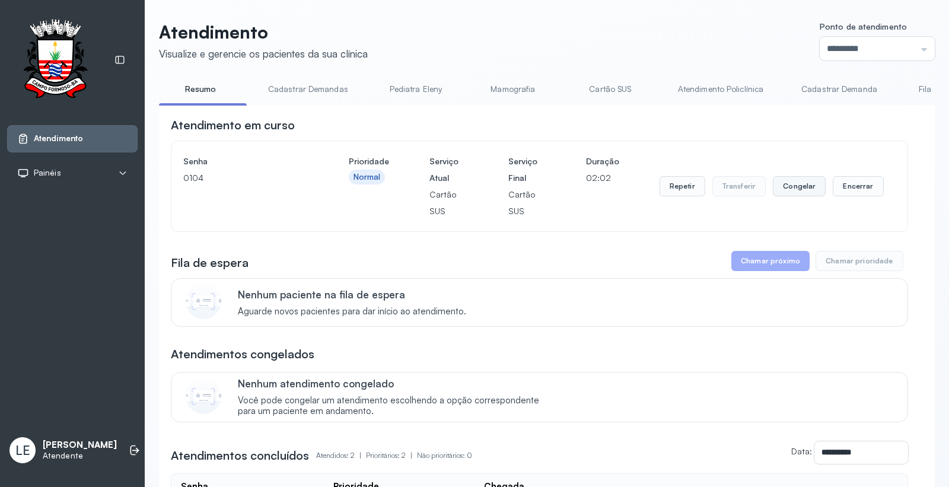
click at [789, 196] on button "Congelar" at bounding box center [799, 186] width 53 height 20
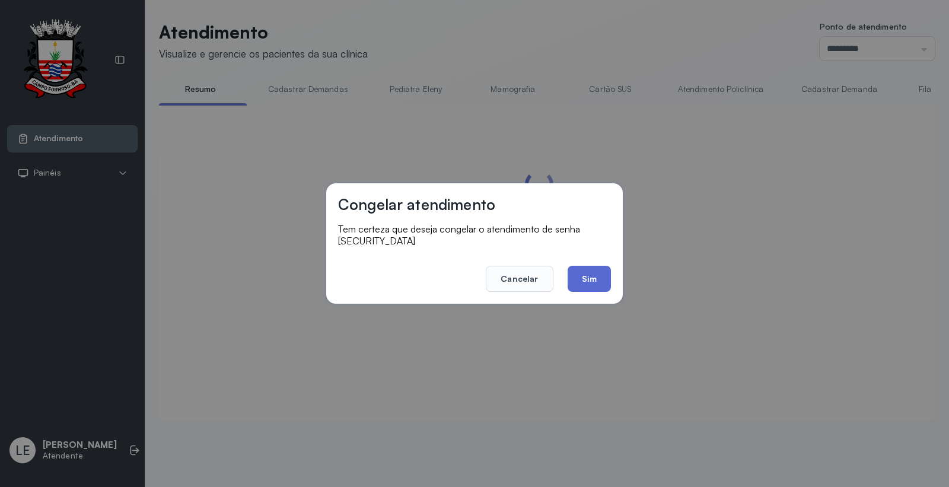
click at [591, 279] on button "Sim" at bounding box center [589, 279] width 43 height 26
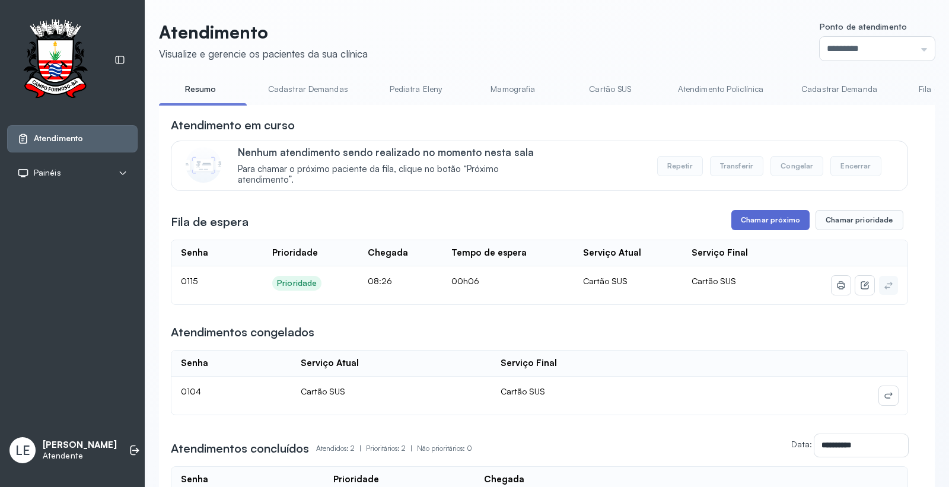
click at [779, 218] on button "Chamar próximo" at bounding box center [770, 220] width 78 height 20
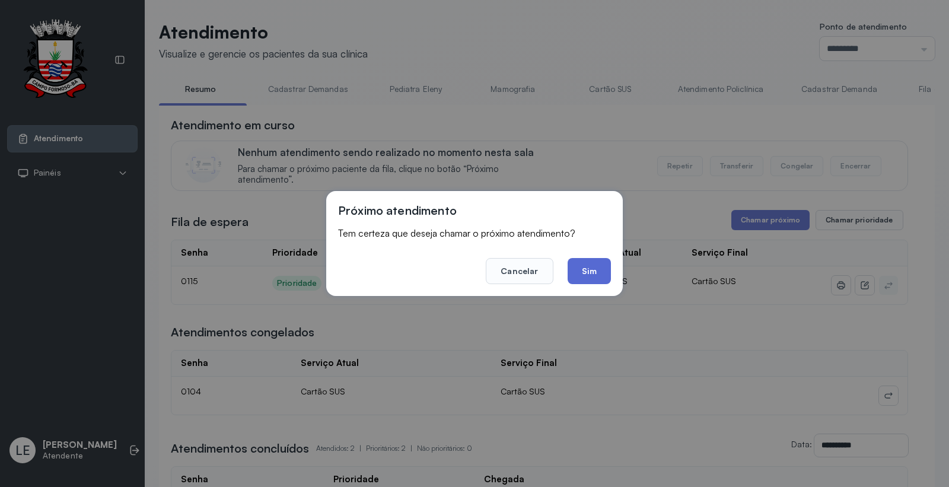
click at [586, 277] on button "Sim" at bounding box center [589, 271] width 43 height 26
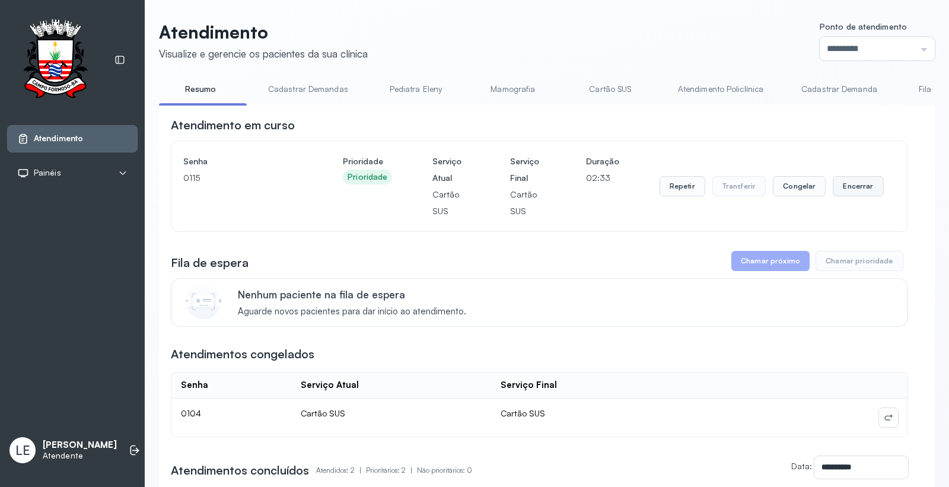
click at [835, 187] on button "Encerrar" at bounding box center [858, 186] width 50 height 20
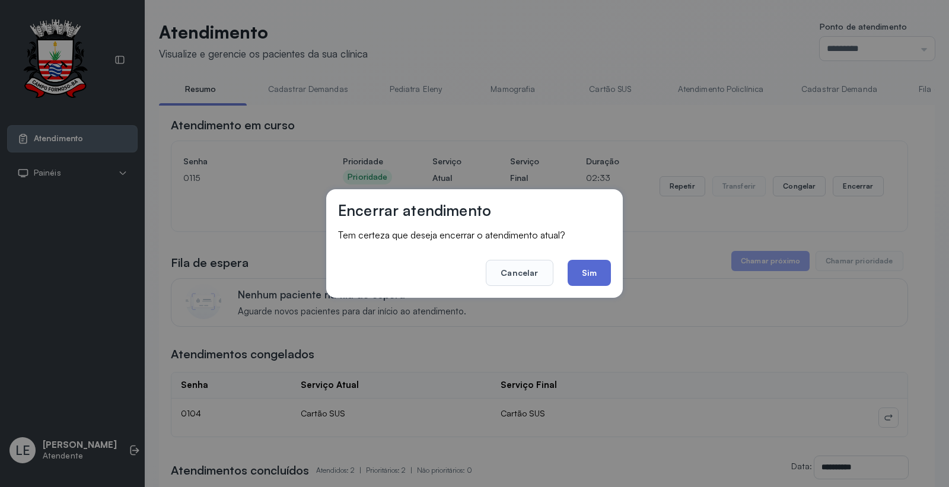
click at [597, 273] on button "Sim" at bounding box center [589, 273] width 43 height 26
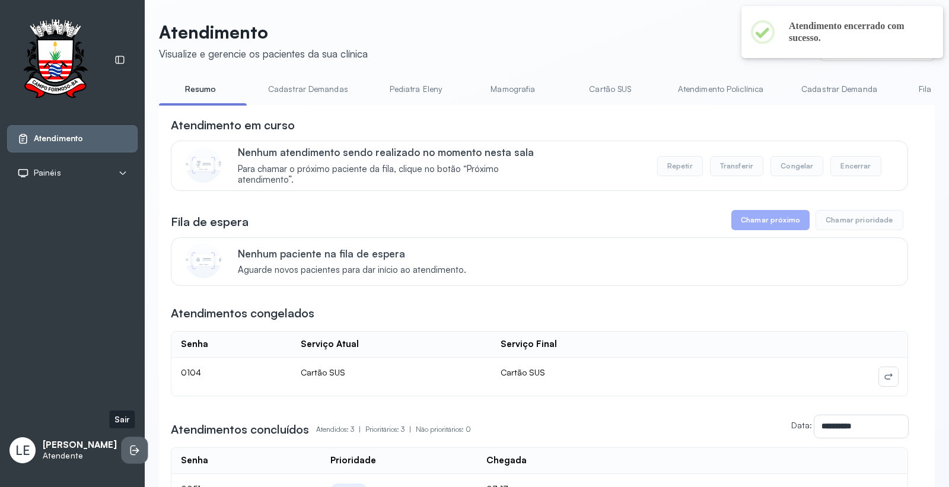
click at [126, 440] on li at bounding box center [135, 450] width 26 height 26
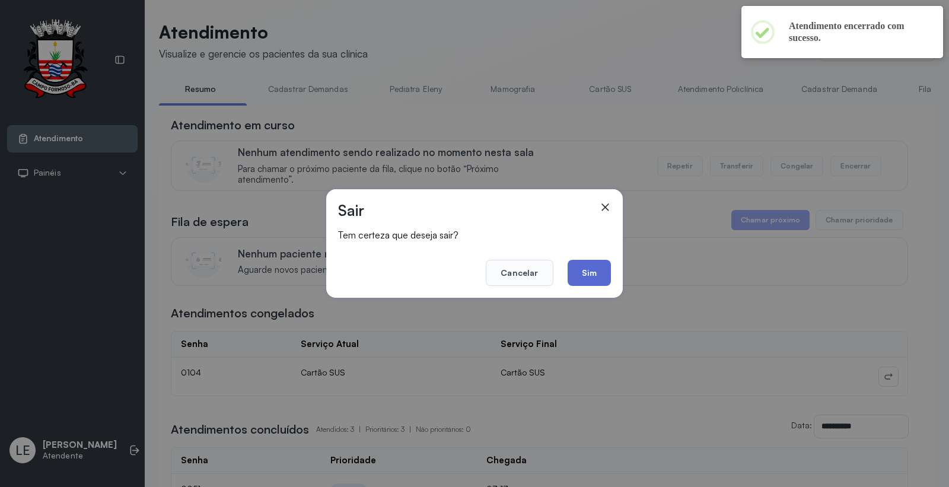
click at [591, 263] on button "Sim" at bounding box center [589, 273] width 43 height 26
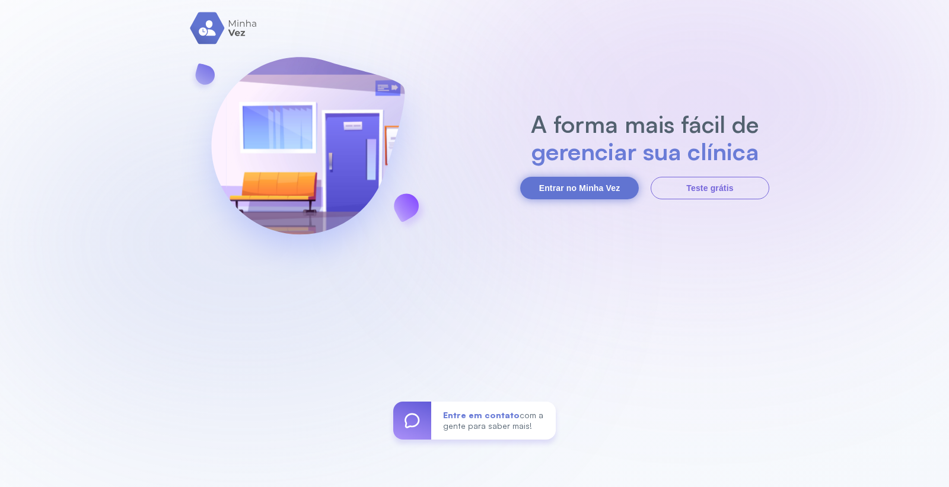
click at [560, 187] on button "Entrar no Minha Vez" at bounding box center [579, 188] width 119 height 23
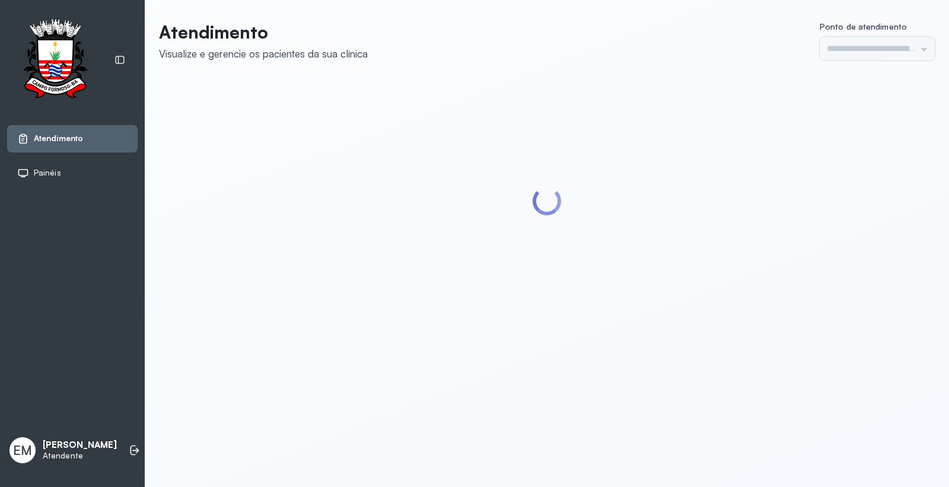
type input "*********"
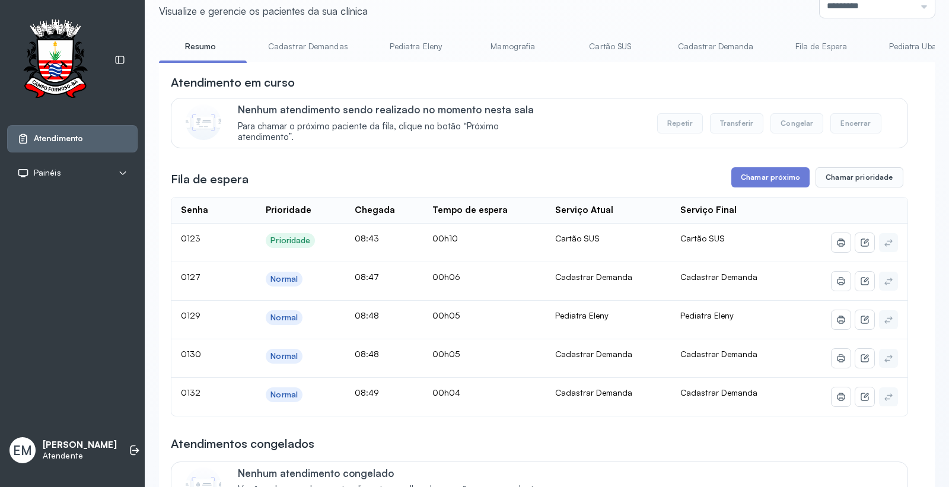
scroll to position [66, 0]
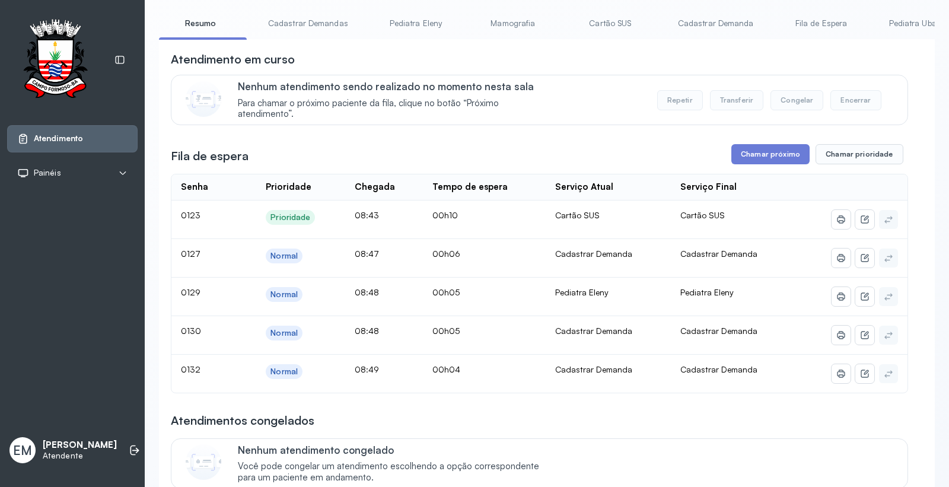
click at [618, 25] on link "Cartão SUS" at bounding box center [610, 24] width 83 height 20
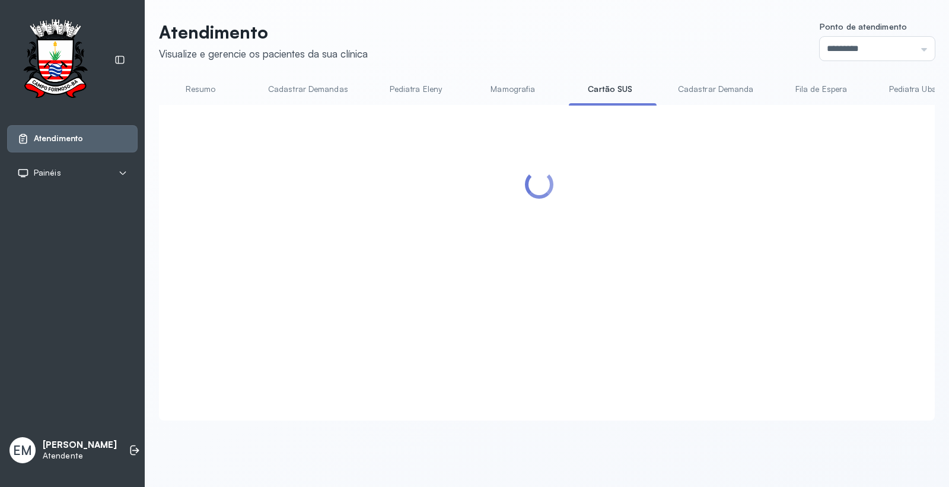
scroll to position [0, 0]
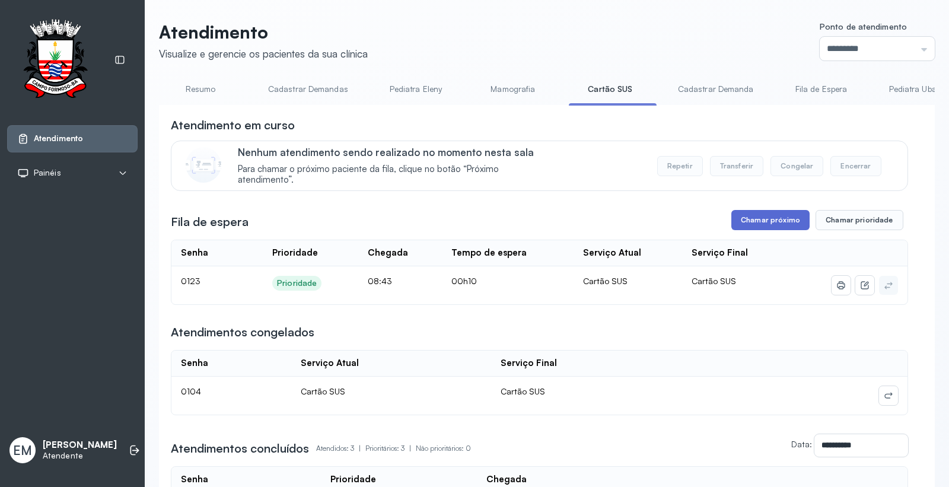
click at [791, 219] on button "Chamar próximo" at bounding box center [770, 220] width 78 height 20
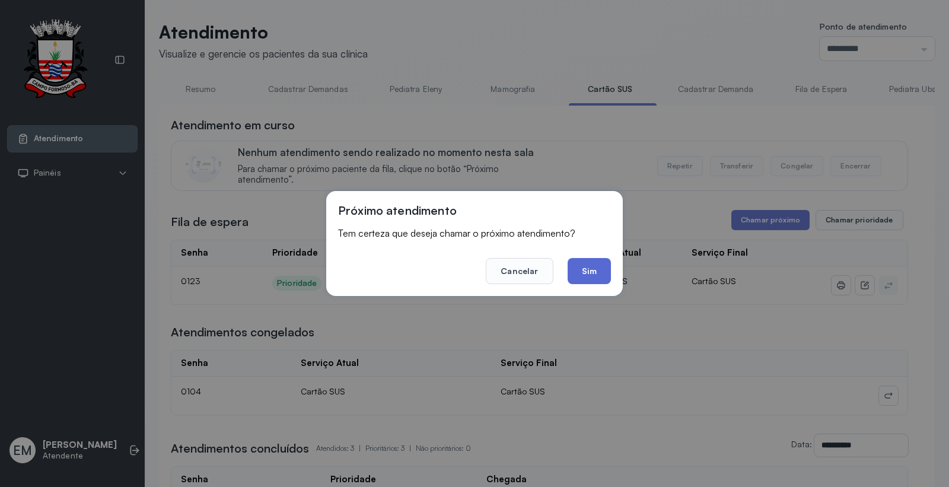
click at [596, 274] on button "Sim" at bounding box center [589, 271] width 43 height 26
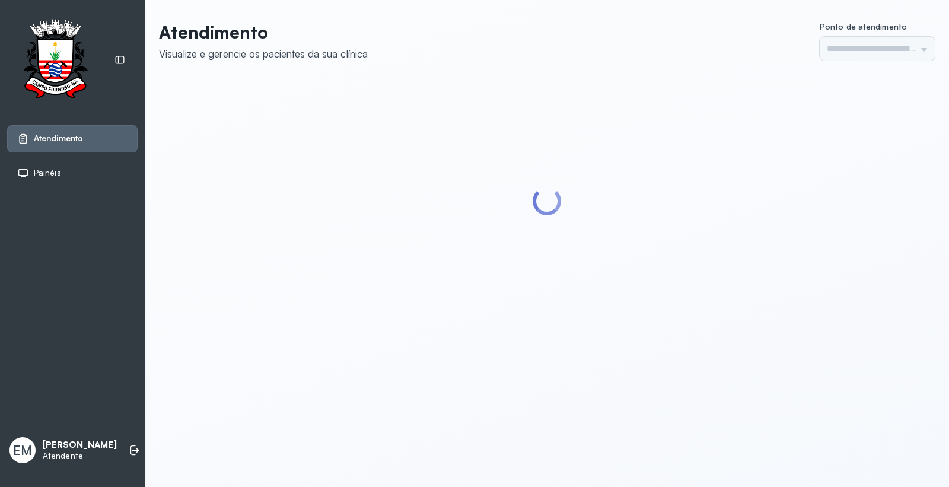
type input "*********"
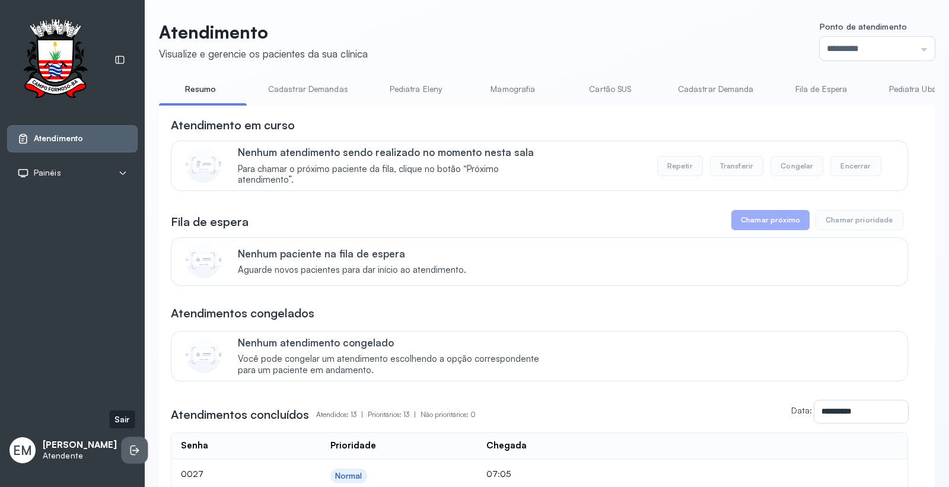
click at [129, 444] on icon at bounding box center [135, 450] width 12 height 12
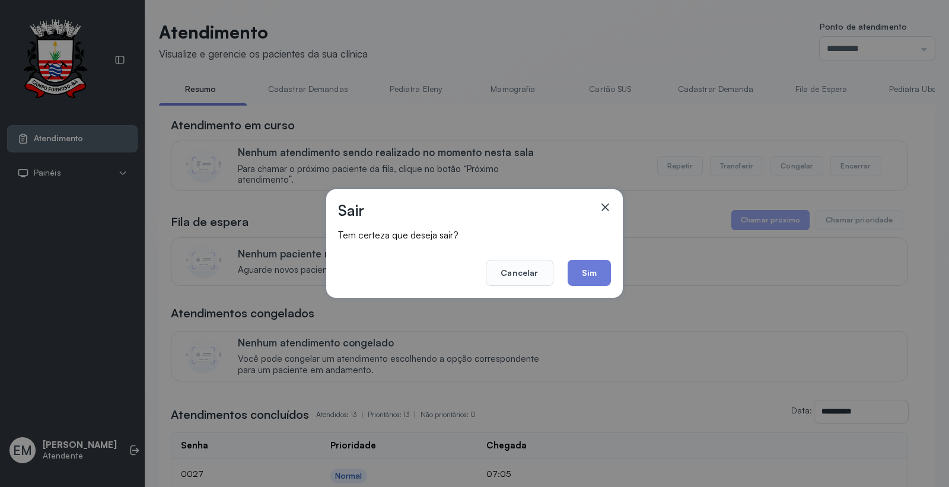
click at [588, 276] on button "Sim" at bounding box center [589, 273] width 43 height 26
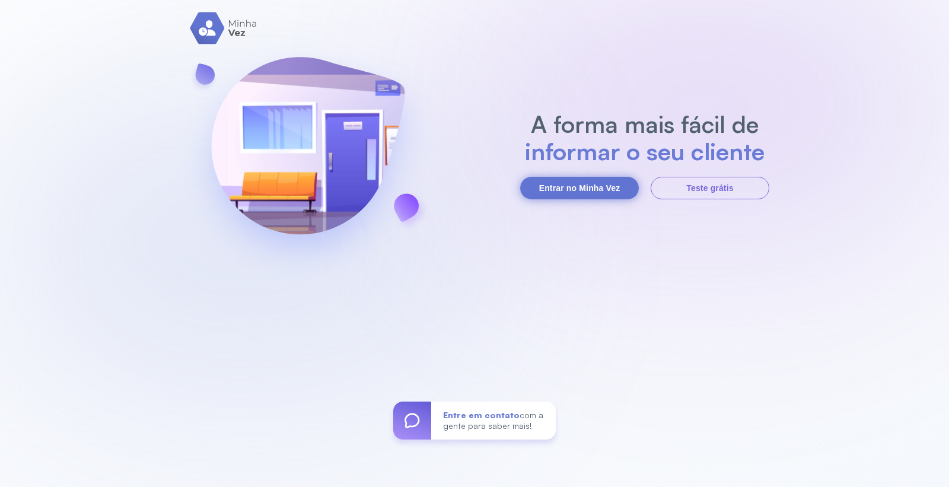
click at [626, 188] on button "Entrar no Minha Vez" at bounding box center [579, 188] width 119 height 23
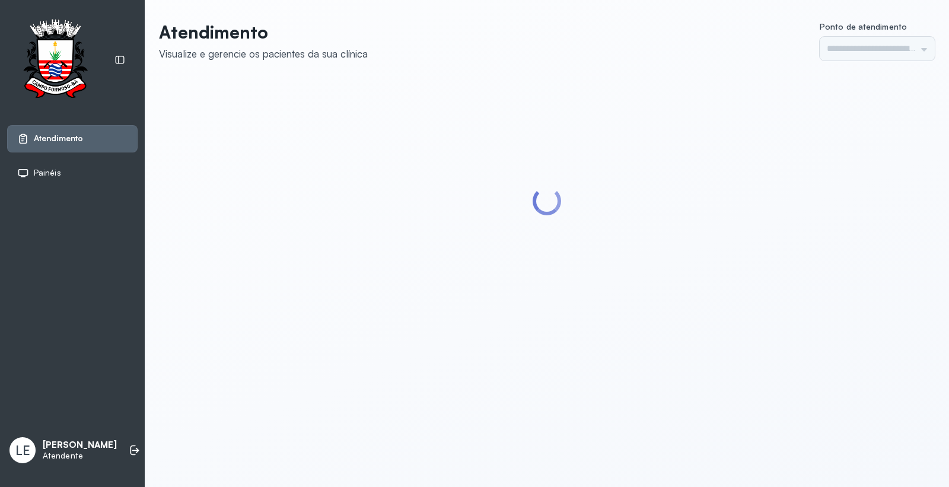
type input "*********"
